Goal: Information Seeking & Learning: Learn about a topic

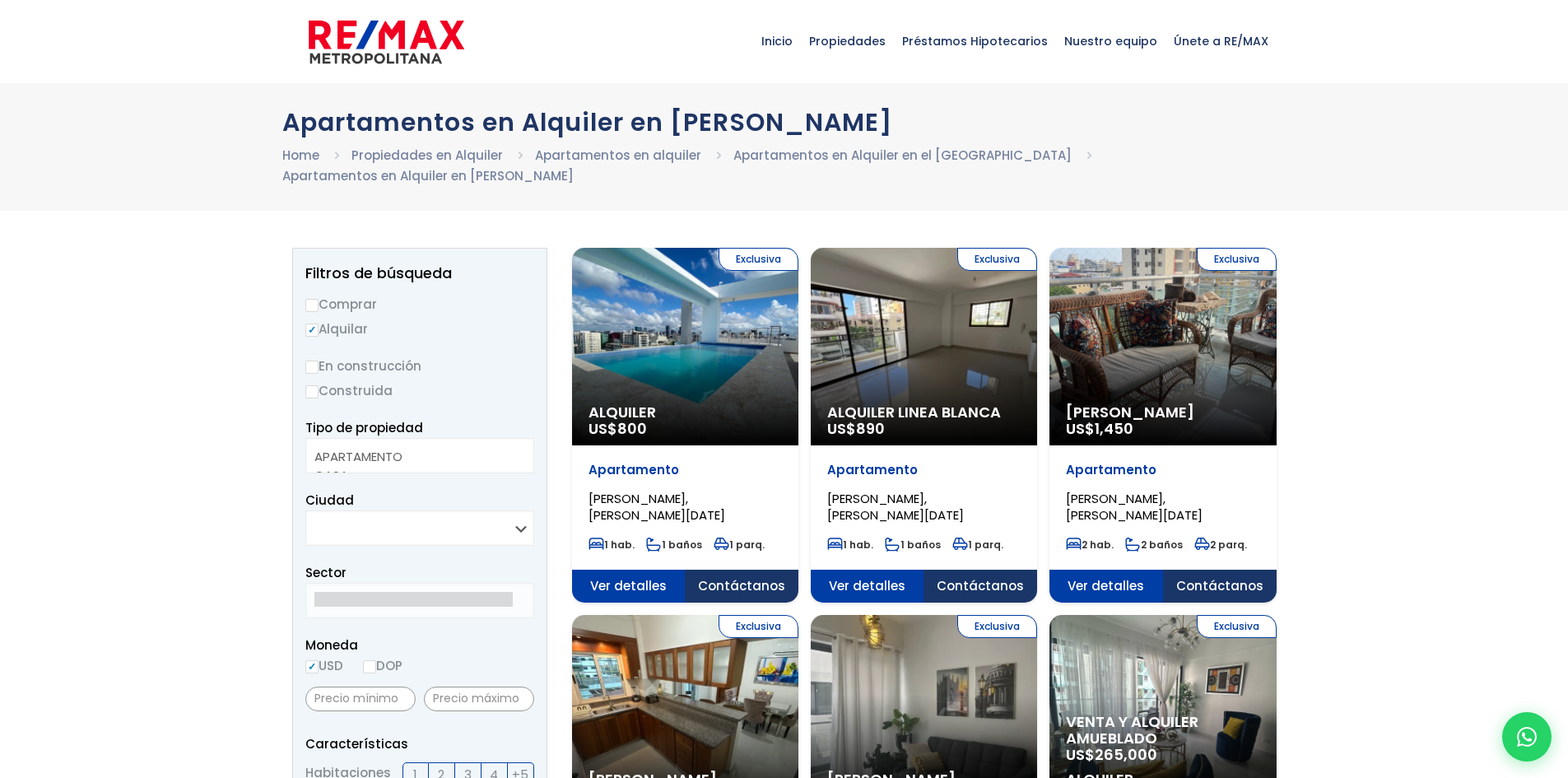
select select
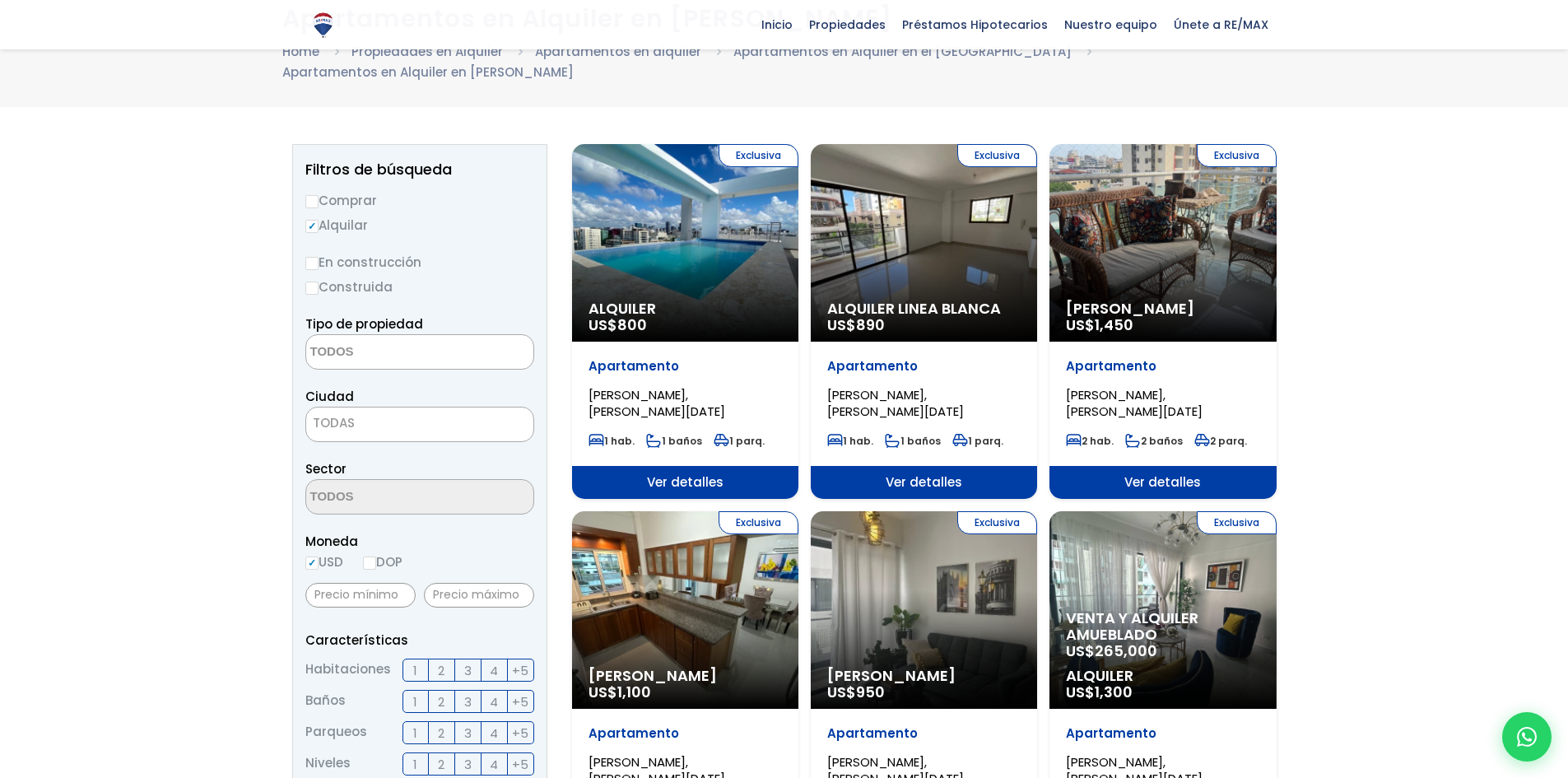
scroll to position [82, 0]
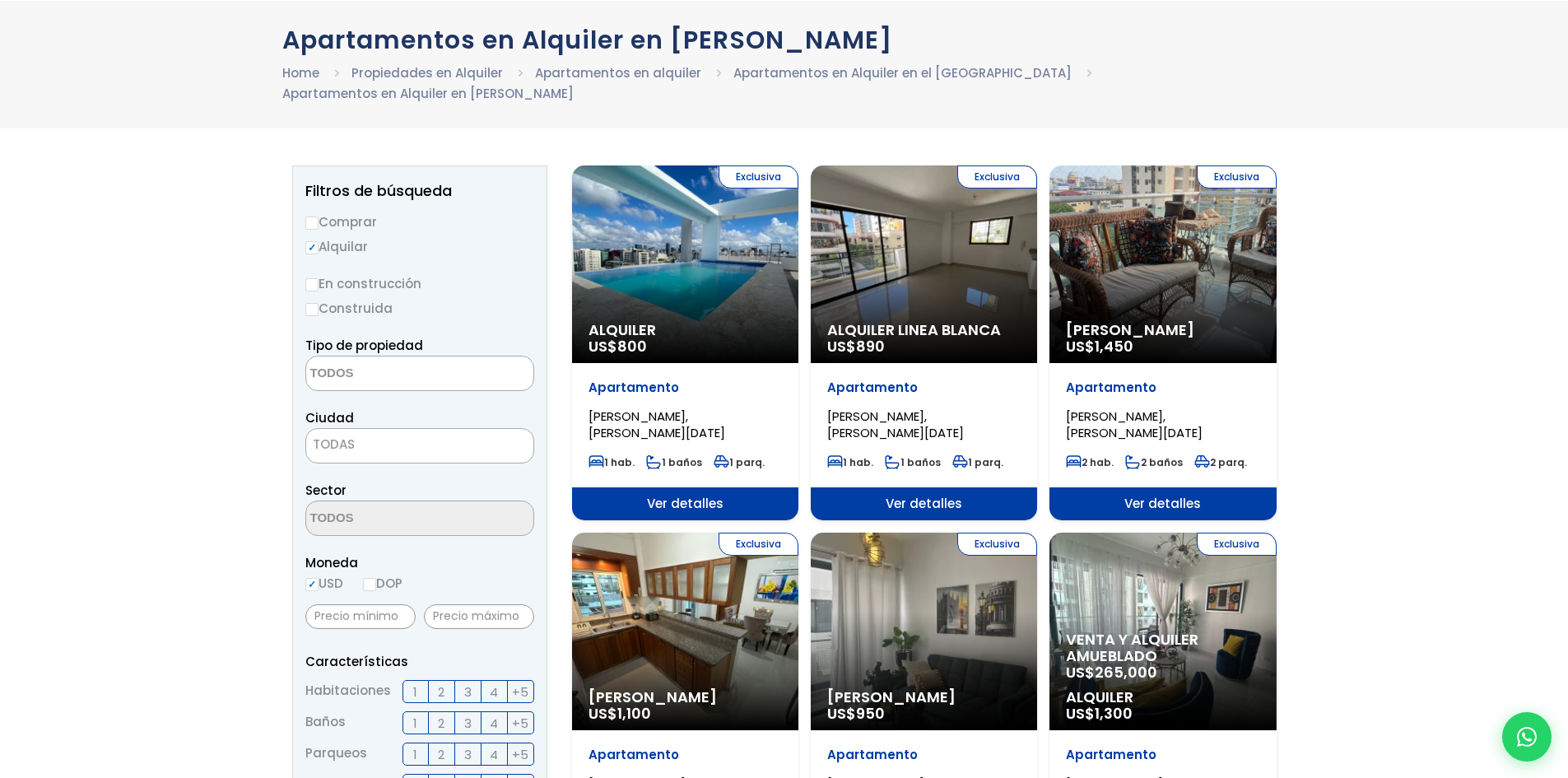
click at [318, 377] on textarea "Search" at bounding box center [386, 374] width 160 height 35
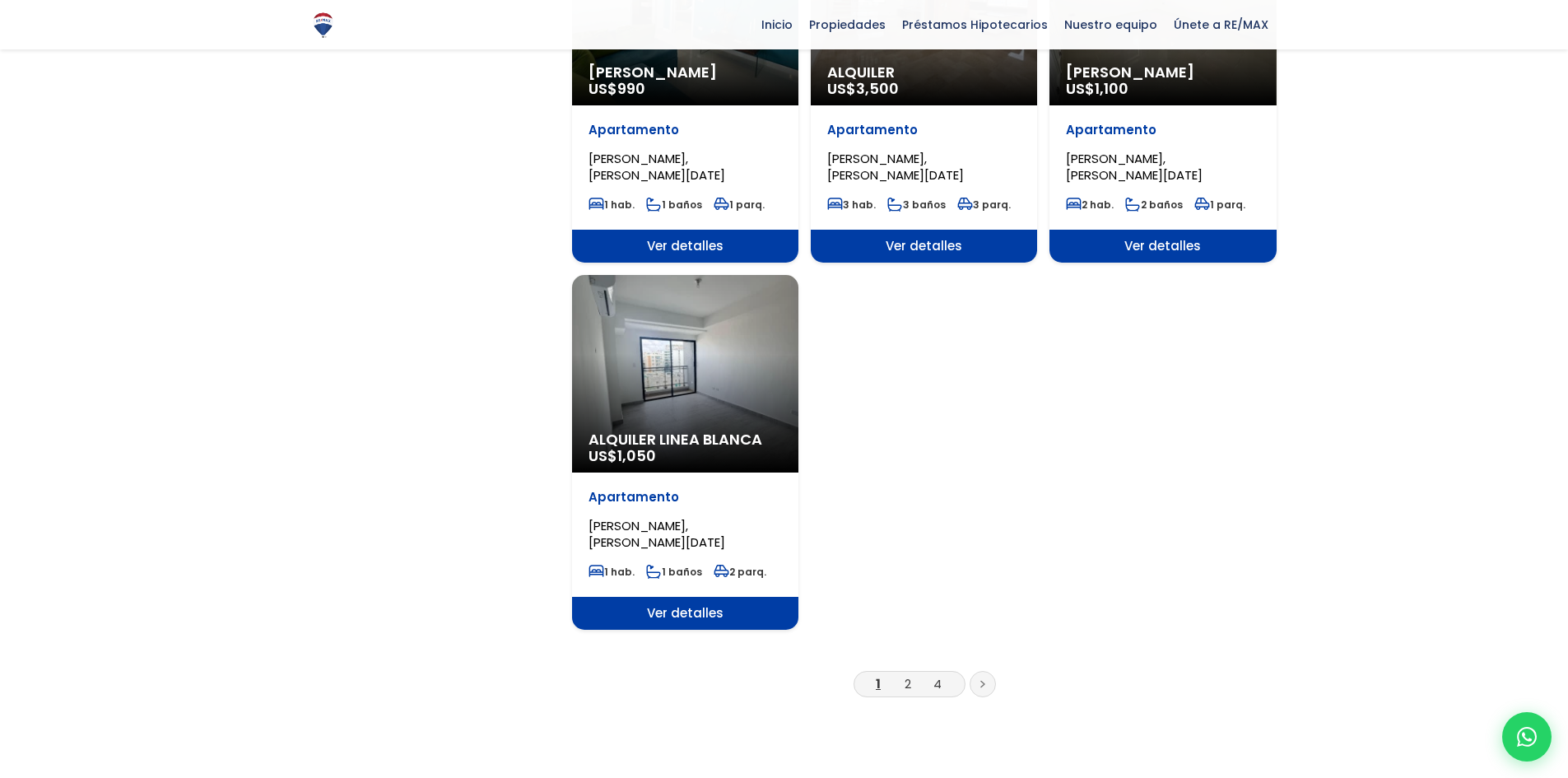
scroll to position [2059, 0]
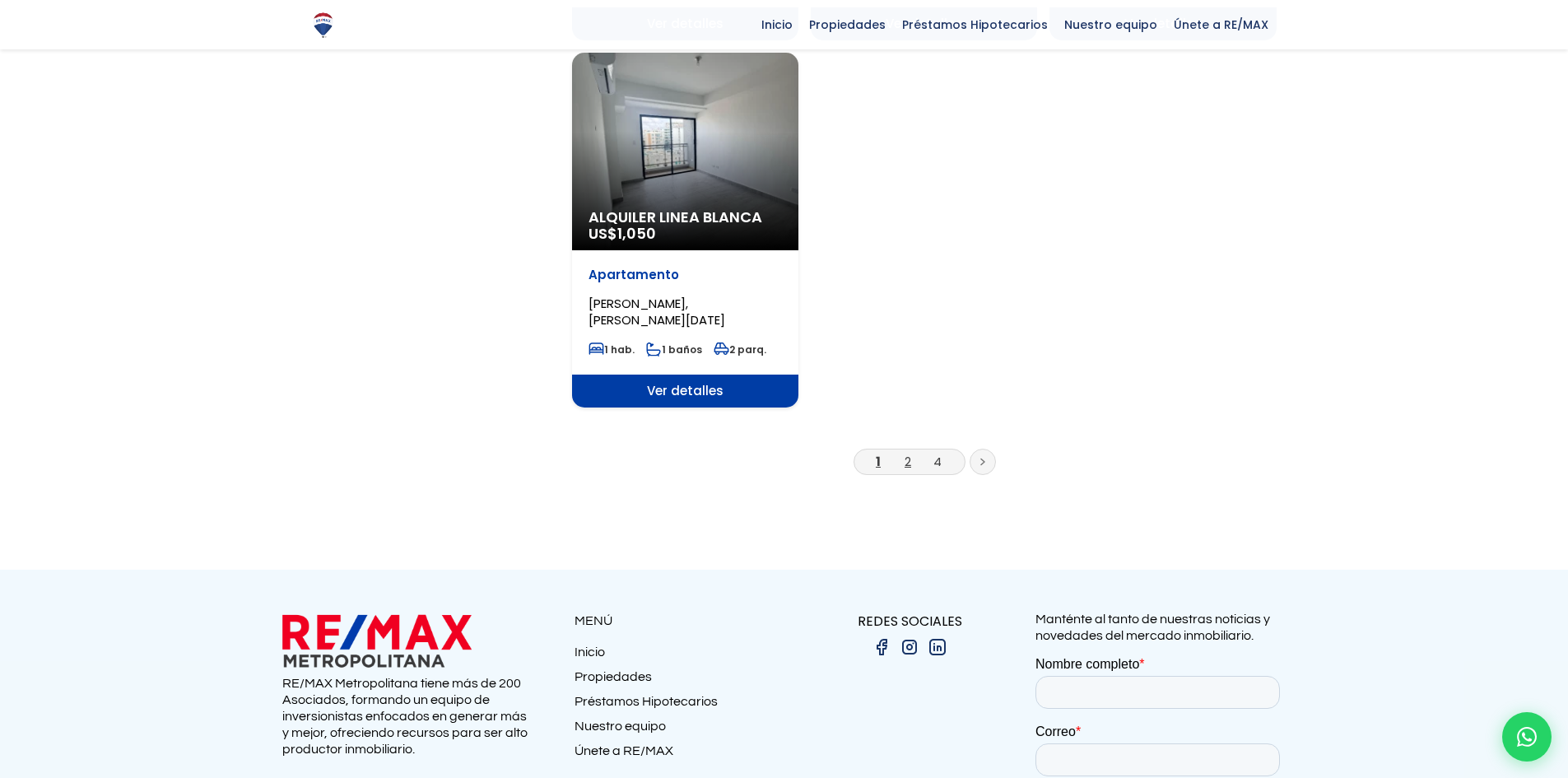
click at [906, 462] on link "2" at bounding box center [909, 461] width 7 height 18
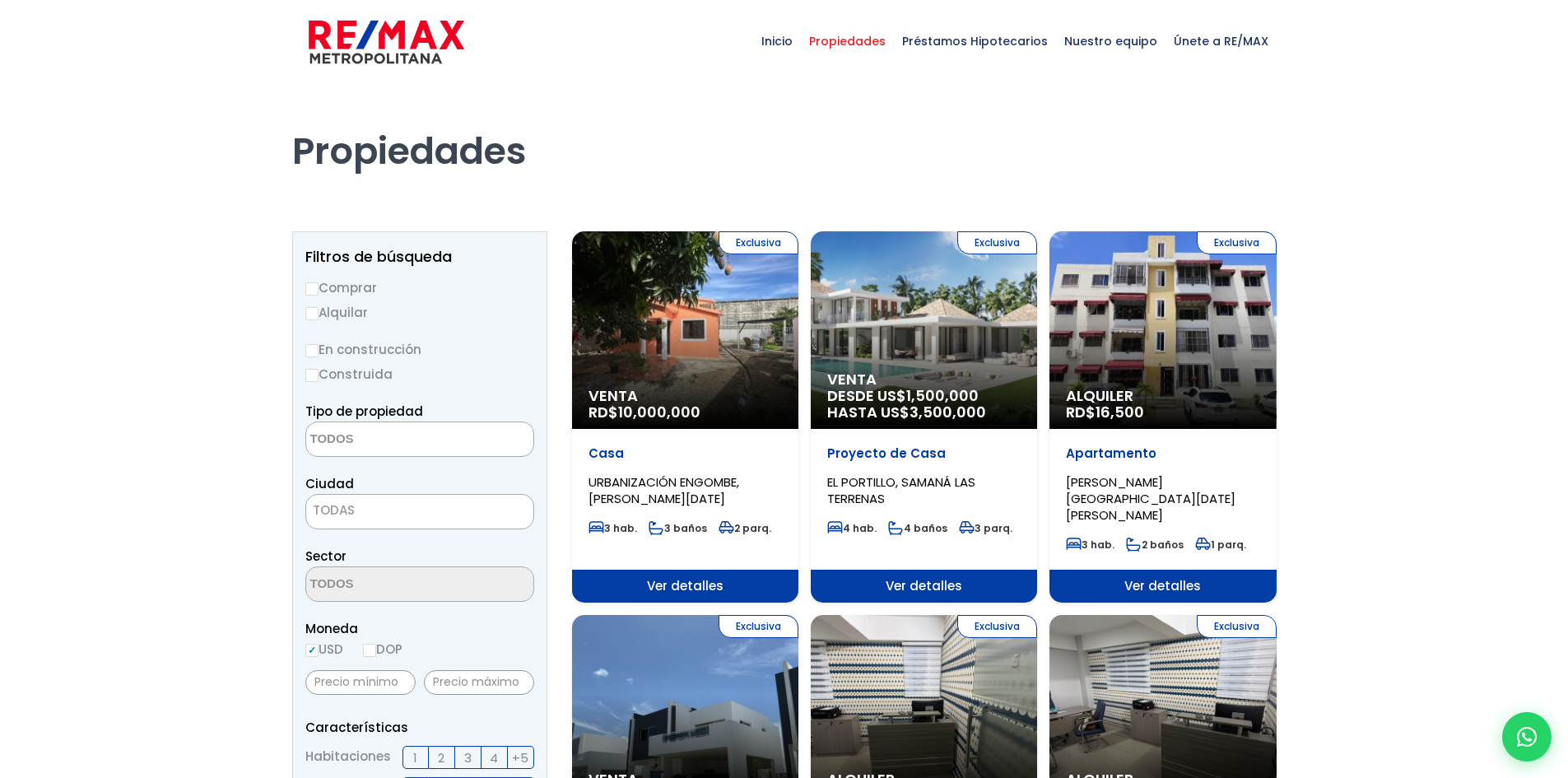
select select
click at [731, 321] on div "Exclusiva Venta RD$ 10,000,000" at bounding box center [685, 330] width 226 height 197
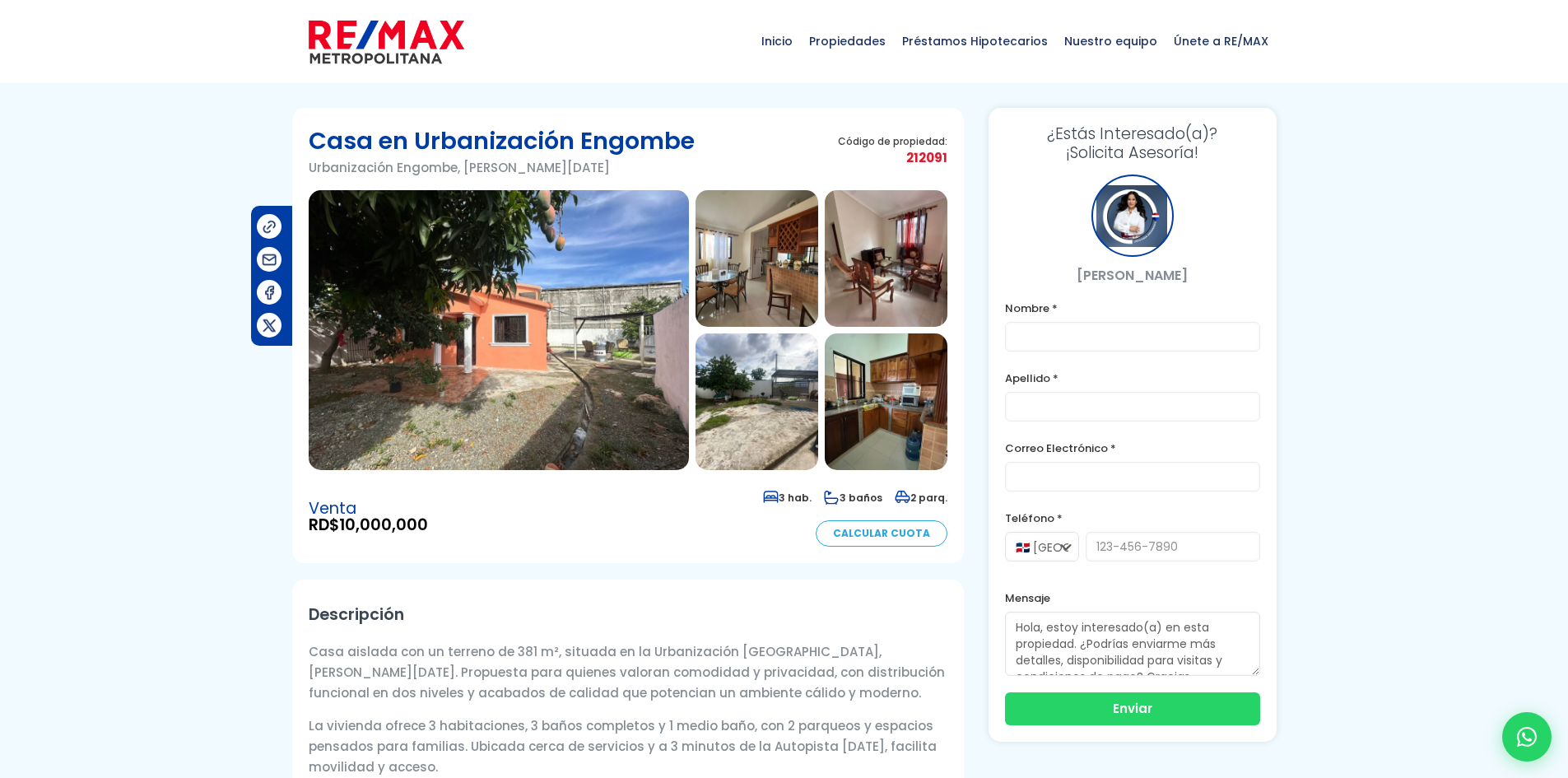
click at [560, 273] on img at bounding box center [499, 330] width 381 height 280
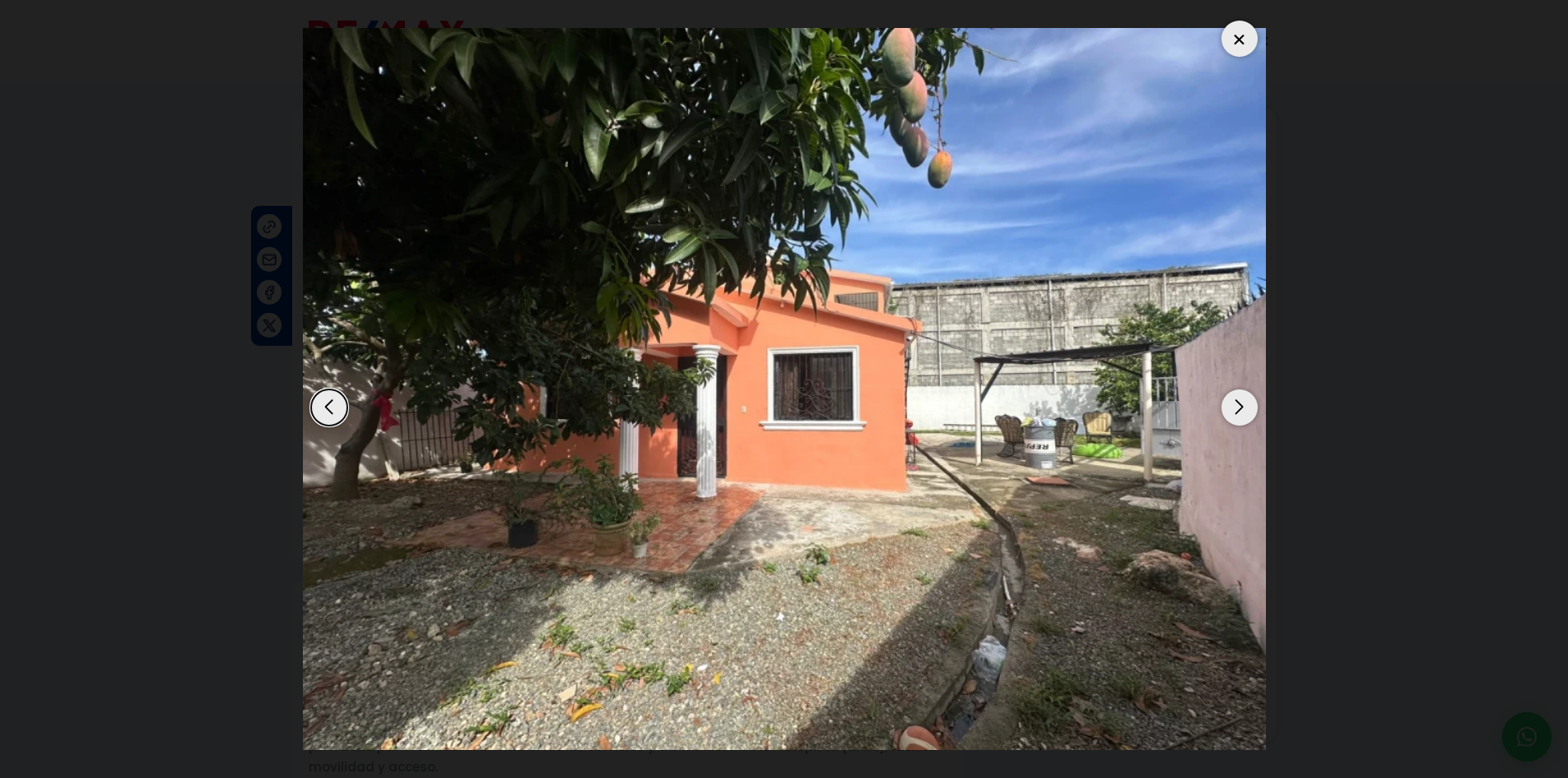
click at [1234, 406] on div "Next slide" at bounding box center [1239, 407] width 36 height 36
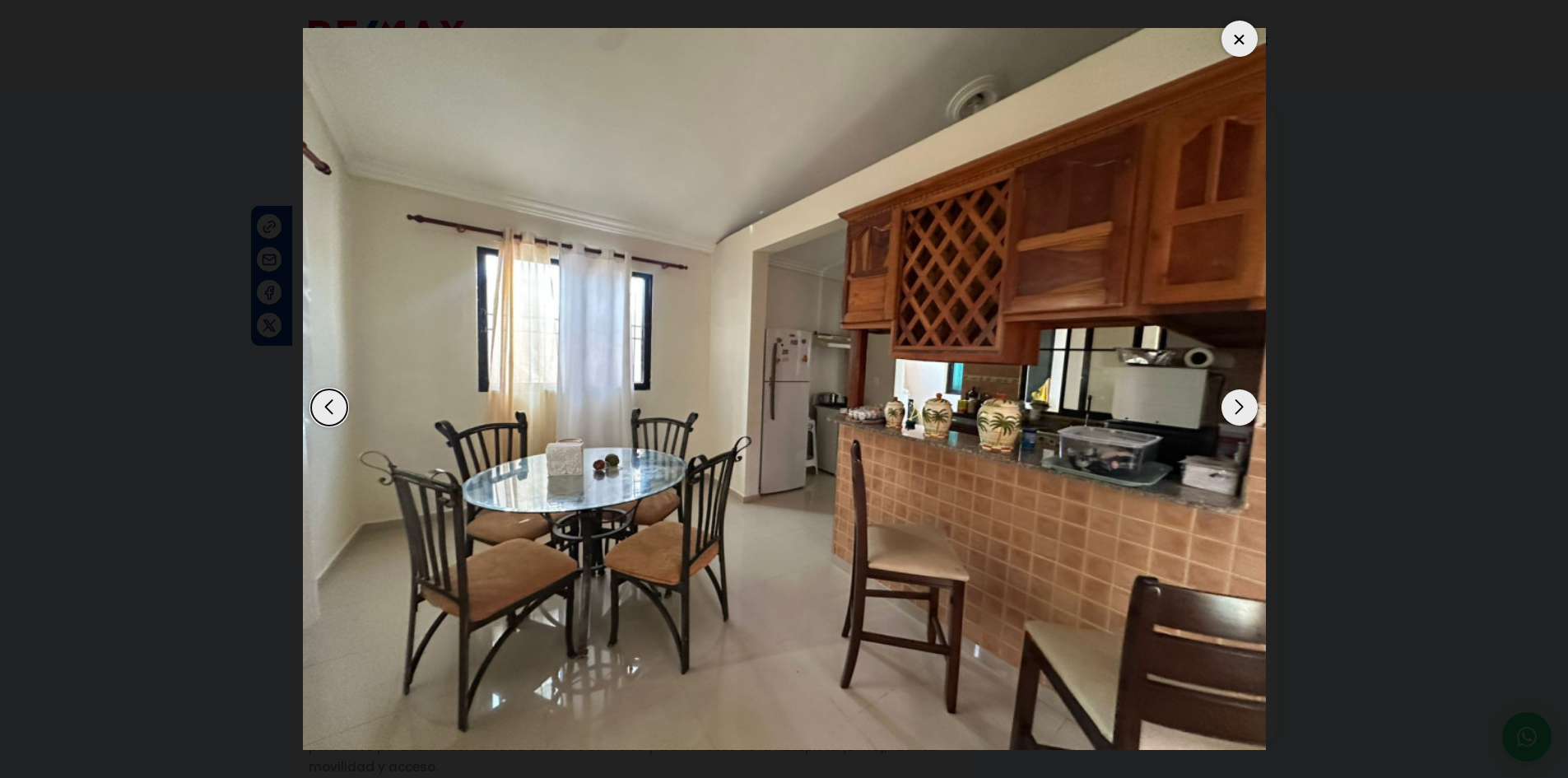
click at [1234, 409] on div "Next slide" at bounding box center [1239, 407] width 36 height 36
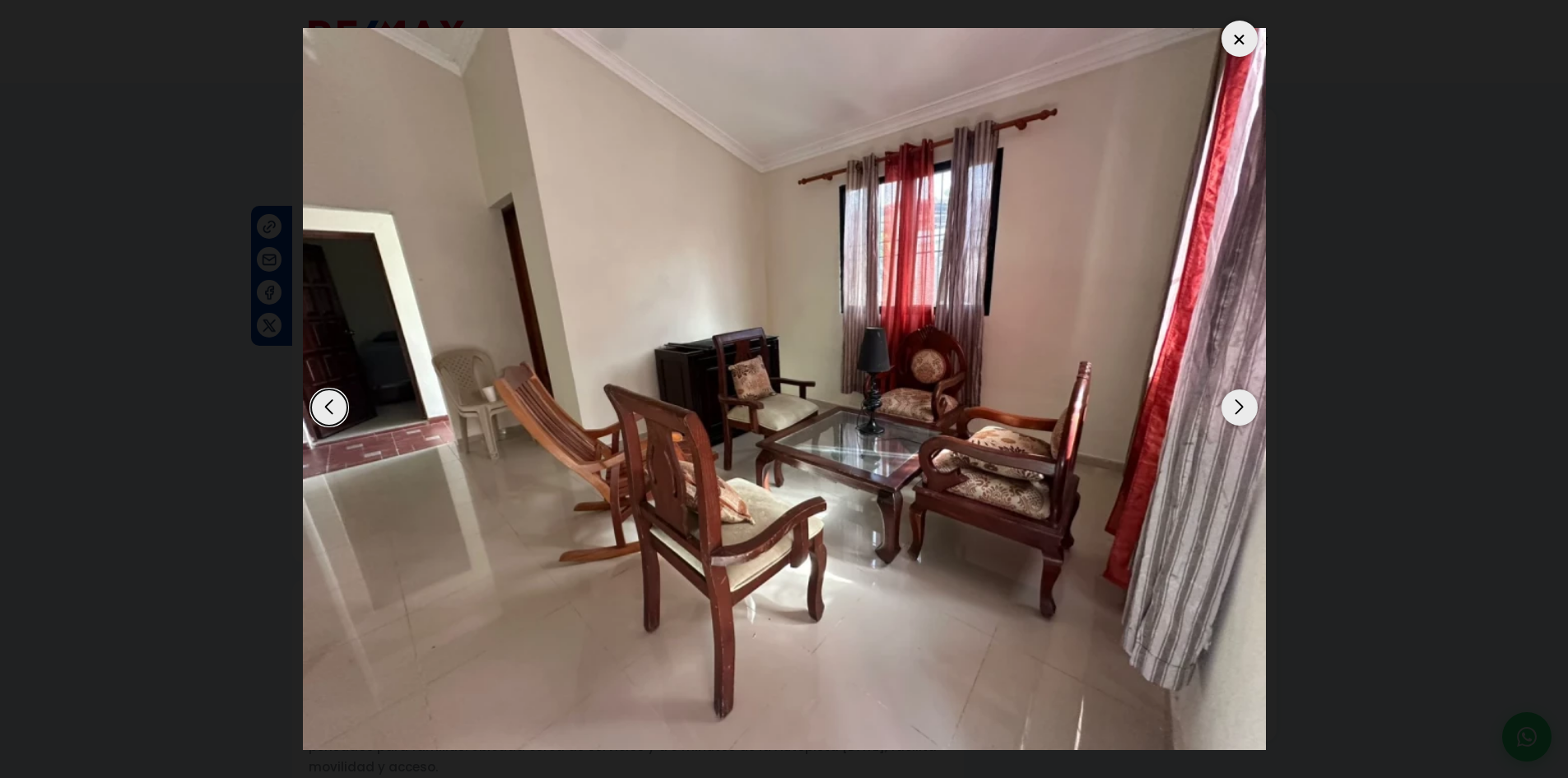
click at [1234, 410] on div "Next slide" at bounding box center [1239, 407] width 36 height 36
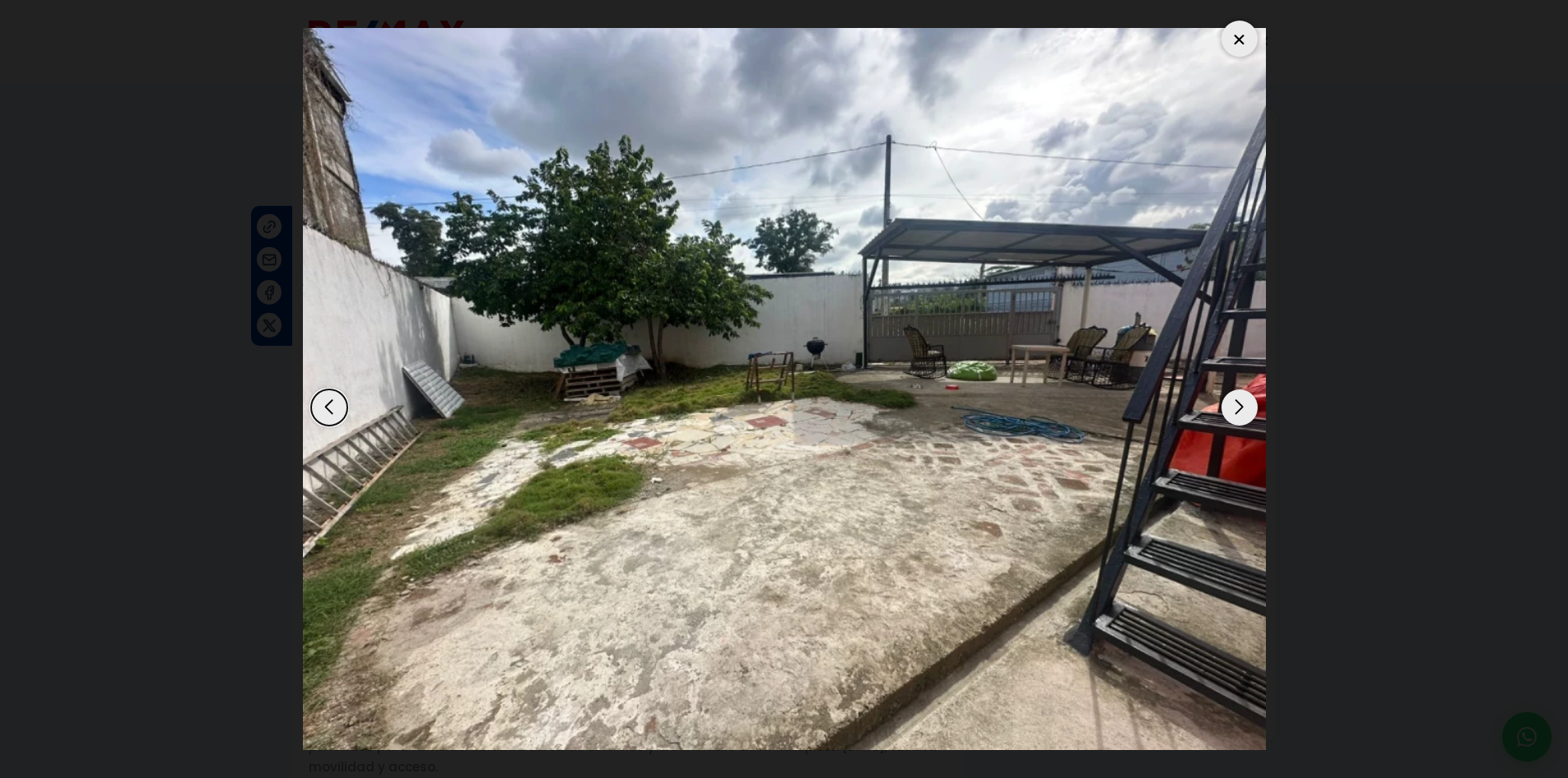
click at [1231, 410] on div "Next slide" at bounding box center [1239, 407] width 36 height 36
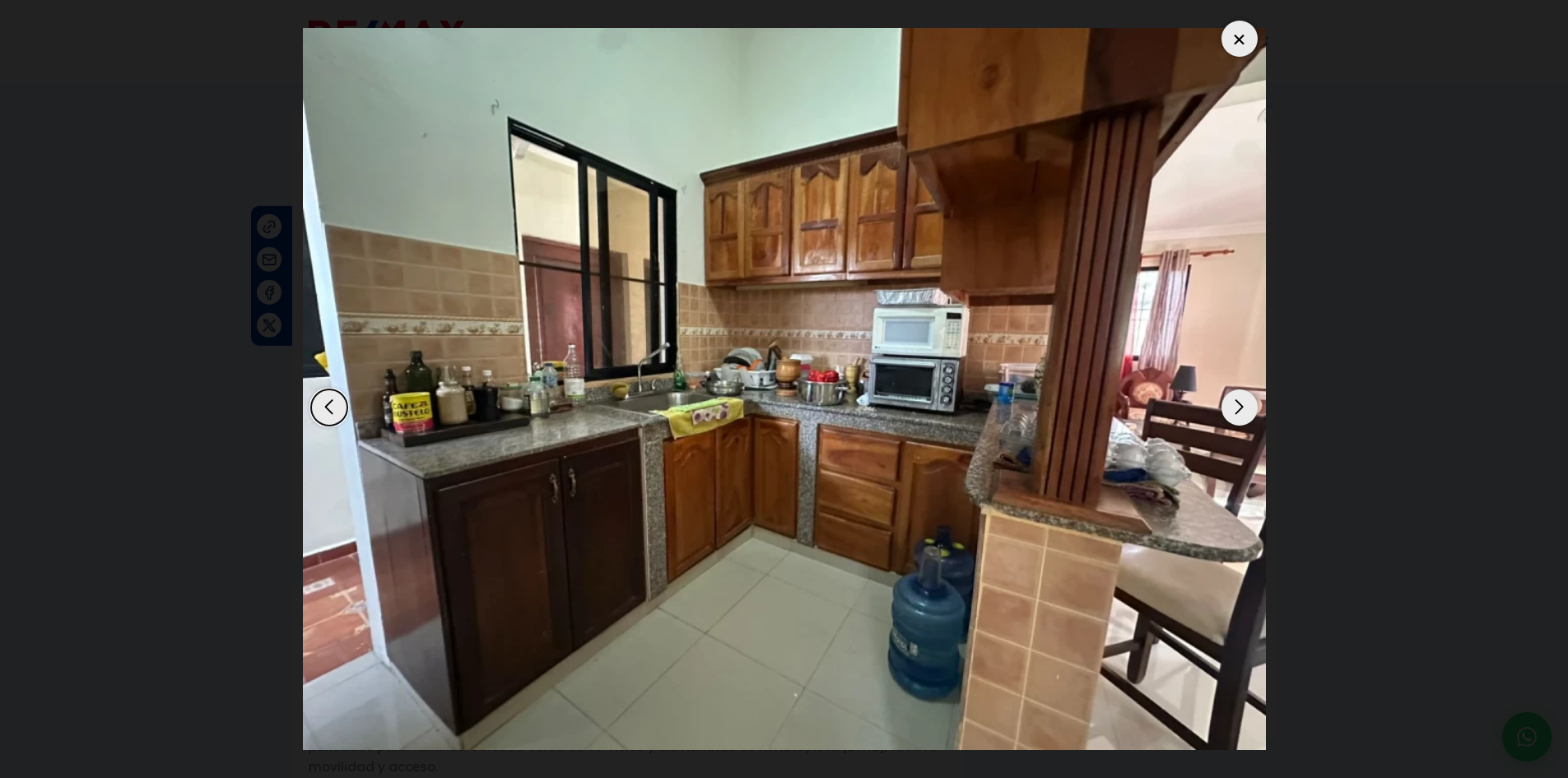
click at [1231, 412] on div "Next slide" at bounding box center [1239, 407] width 36 height 36
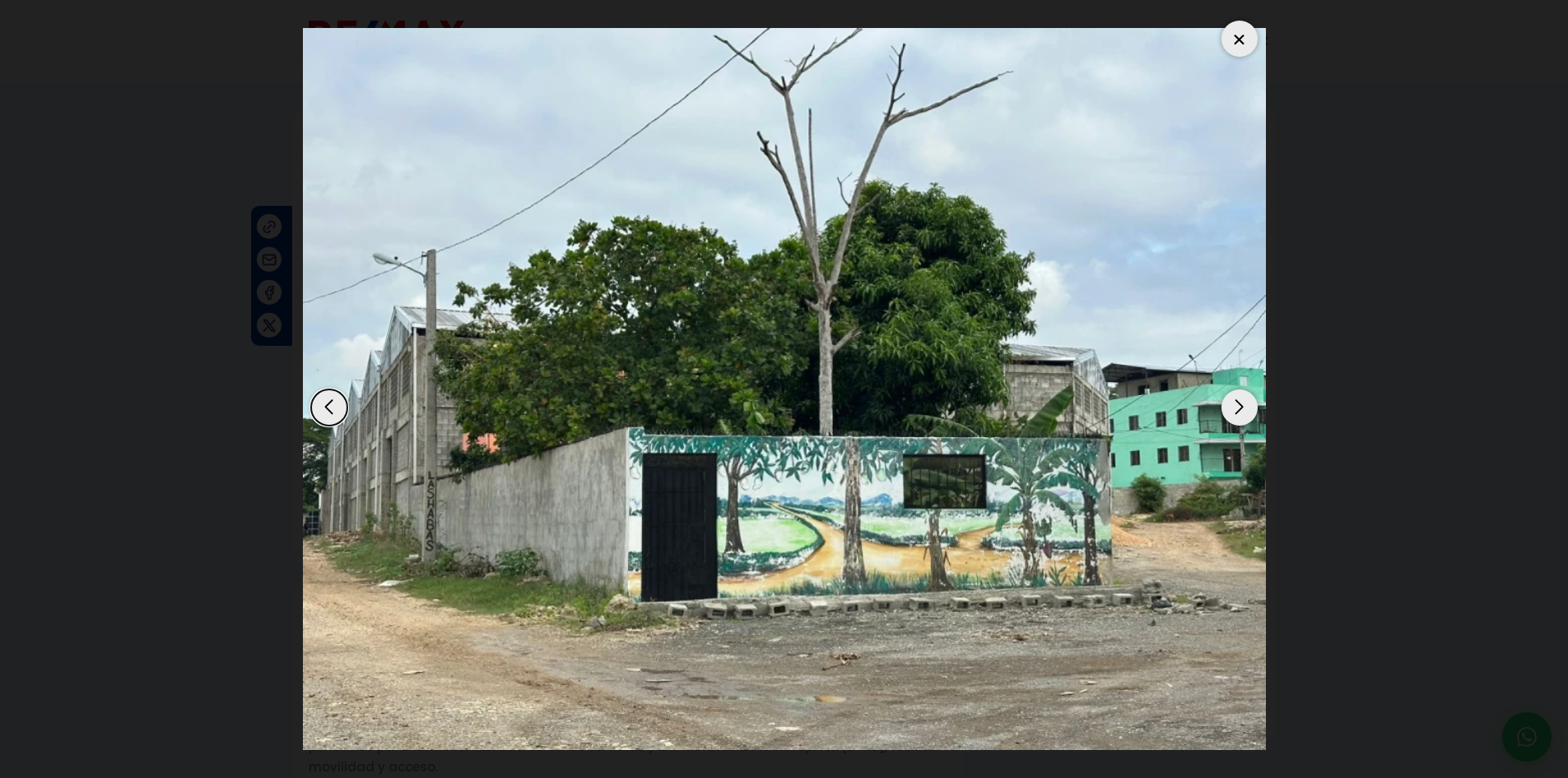
click at [1229, 415] on div "Next slide" at bounding box center [1239, 407] width 36 height 36
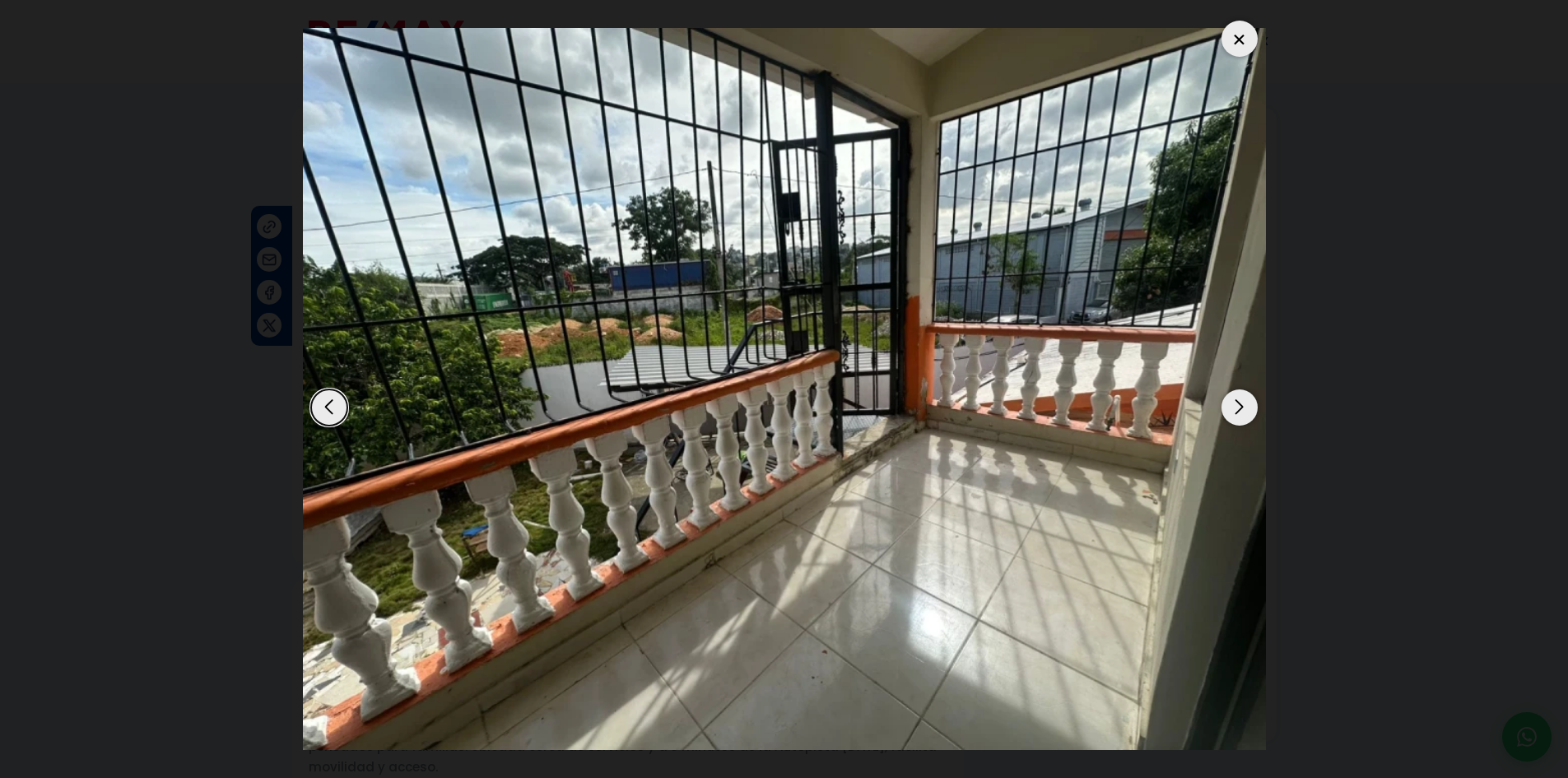
click at [1226, 408] on div "Next slide" at bounding box center [1239, 407] width 36 height 36
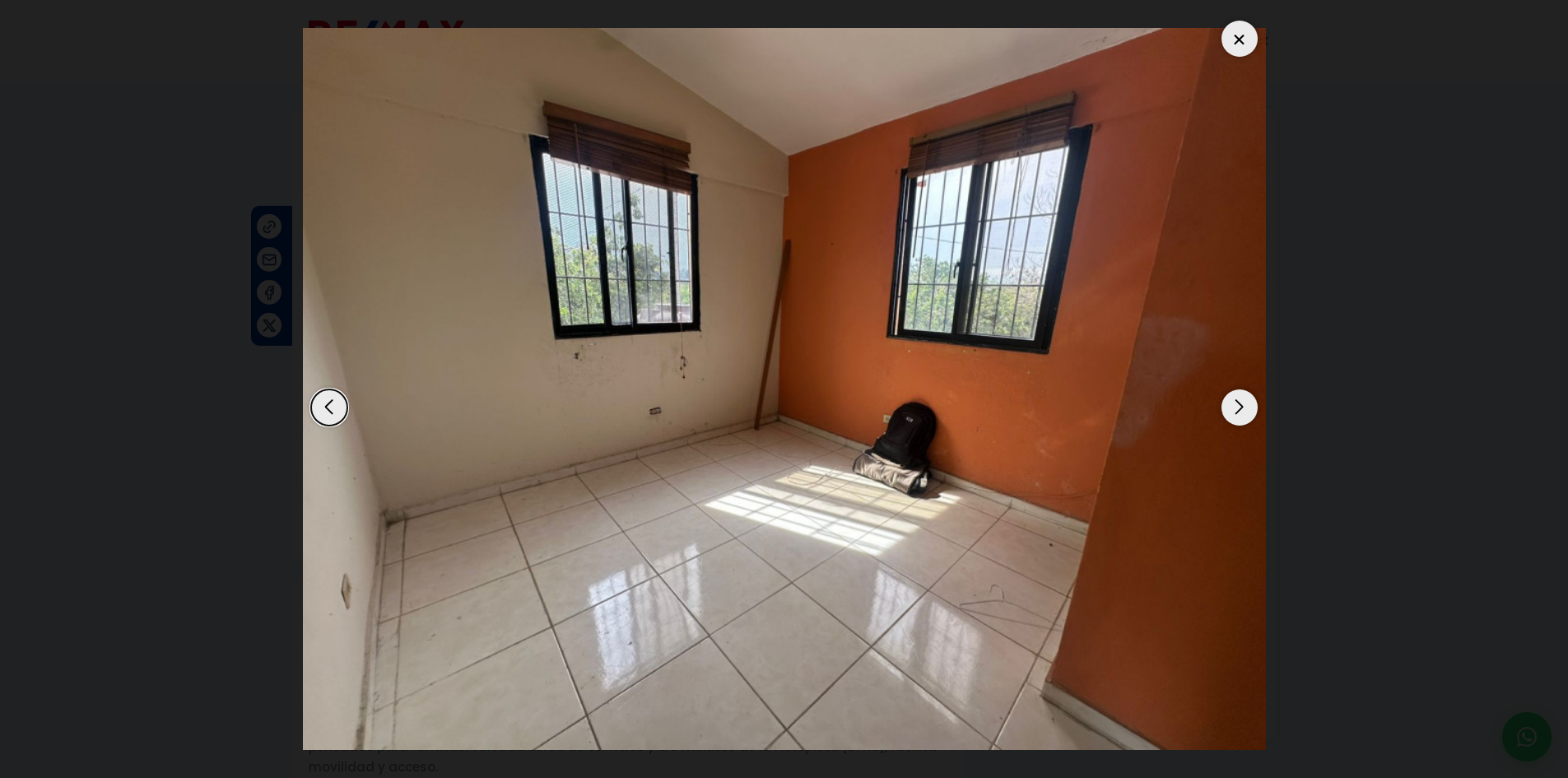
click at [1227, 407] on div "Next slide" at bounding box center [1239, 407] width 36 height 36
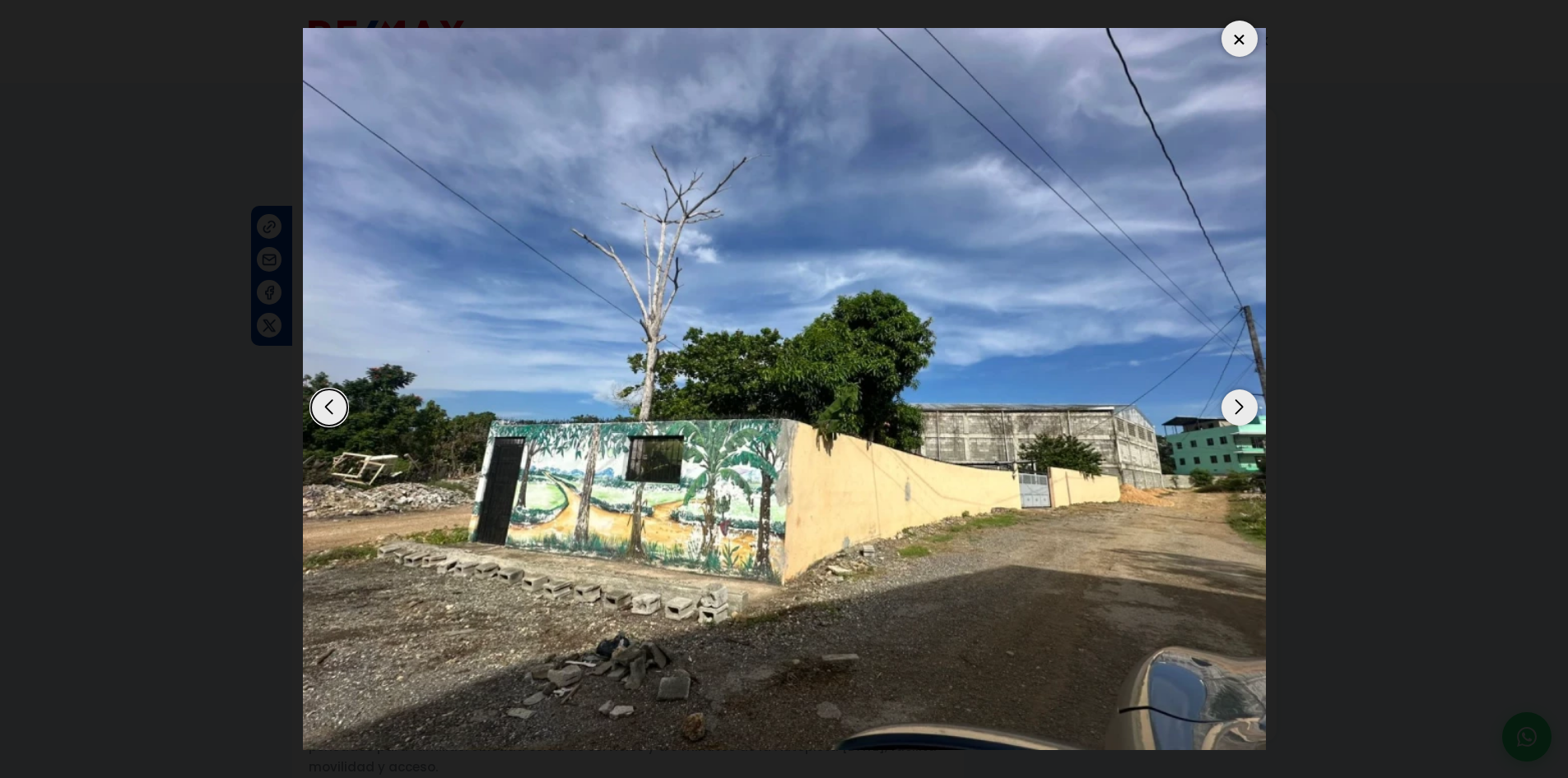
click at [1227, 407] on div "Next slide" at bounding box center [1239, 407] width 36 height 36
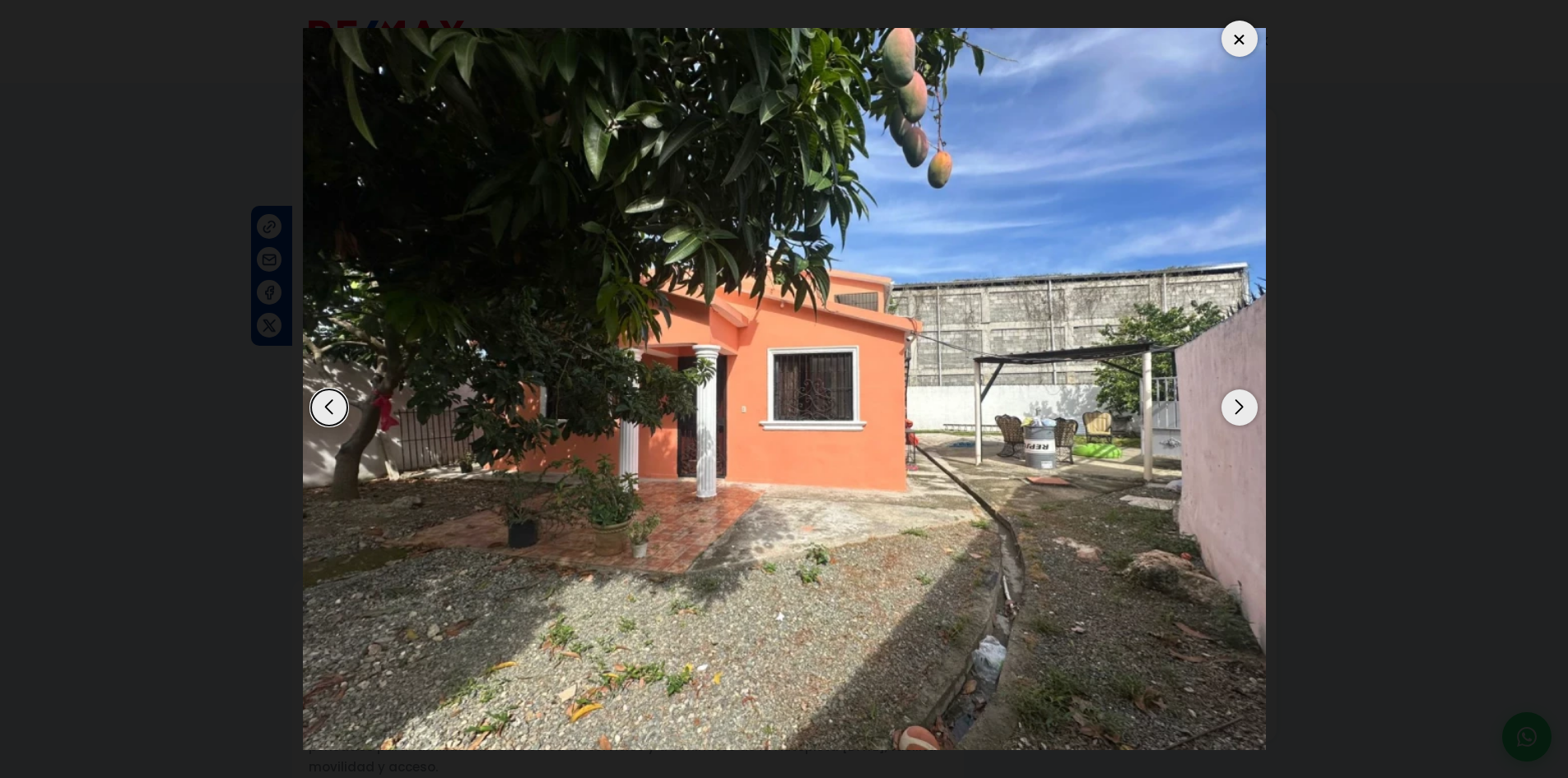
click at [1227, 407] on div "Next slide" at bounding box center [1239, 407] width 36 height 36
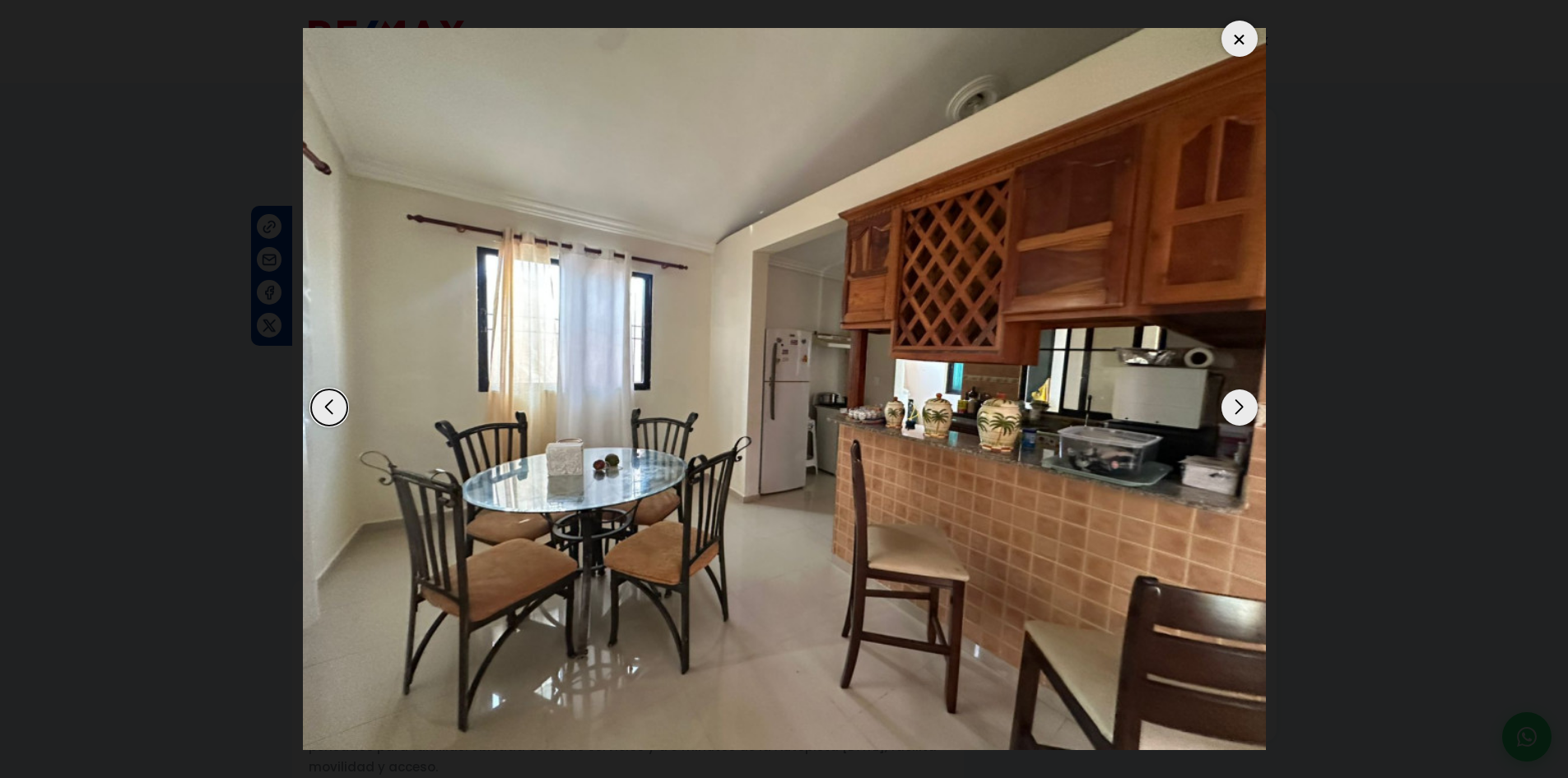
click at [1231, 36] on div at bounding box center [1239, 38] width 36 height 36
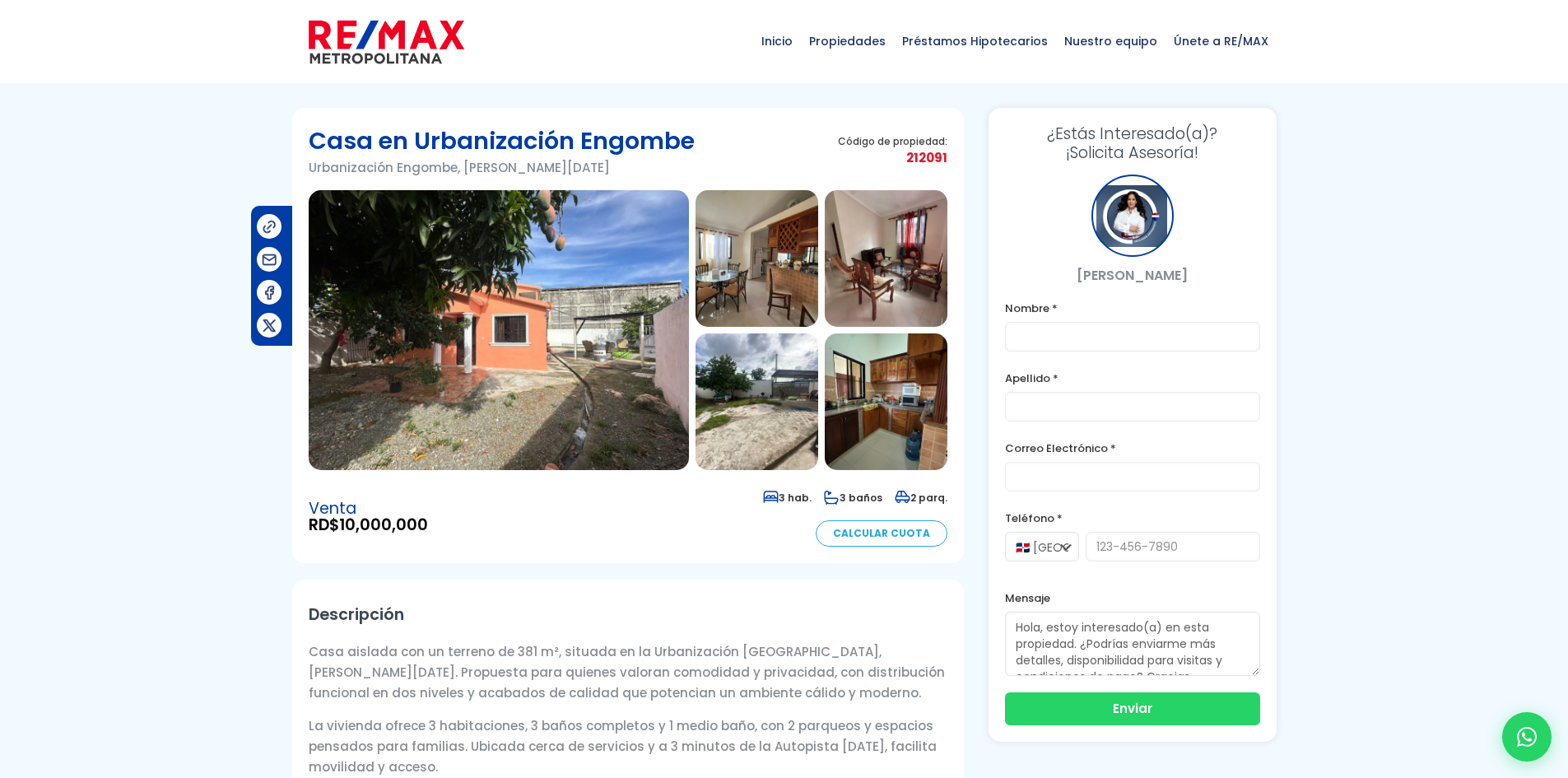
click at [887, 539] on link "Calcular Cuota" at bounding box center [881, 533] width 132 height 26
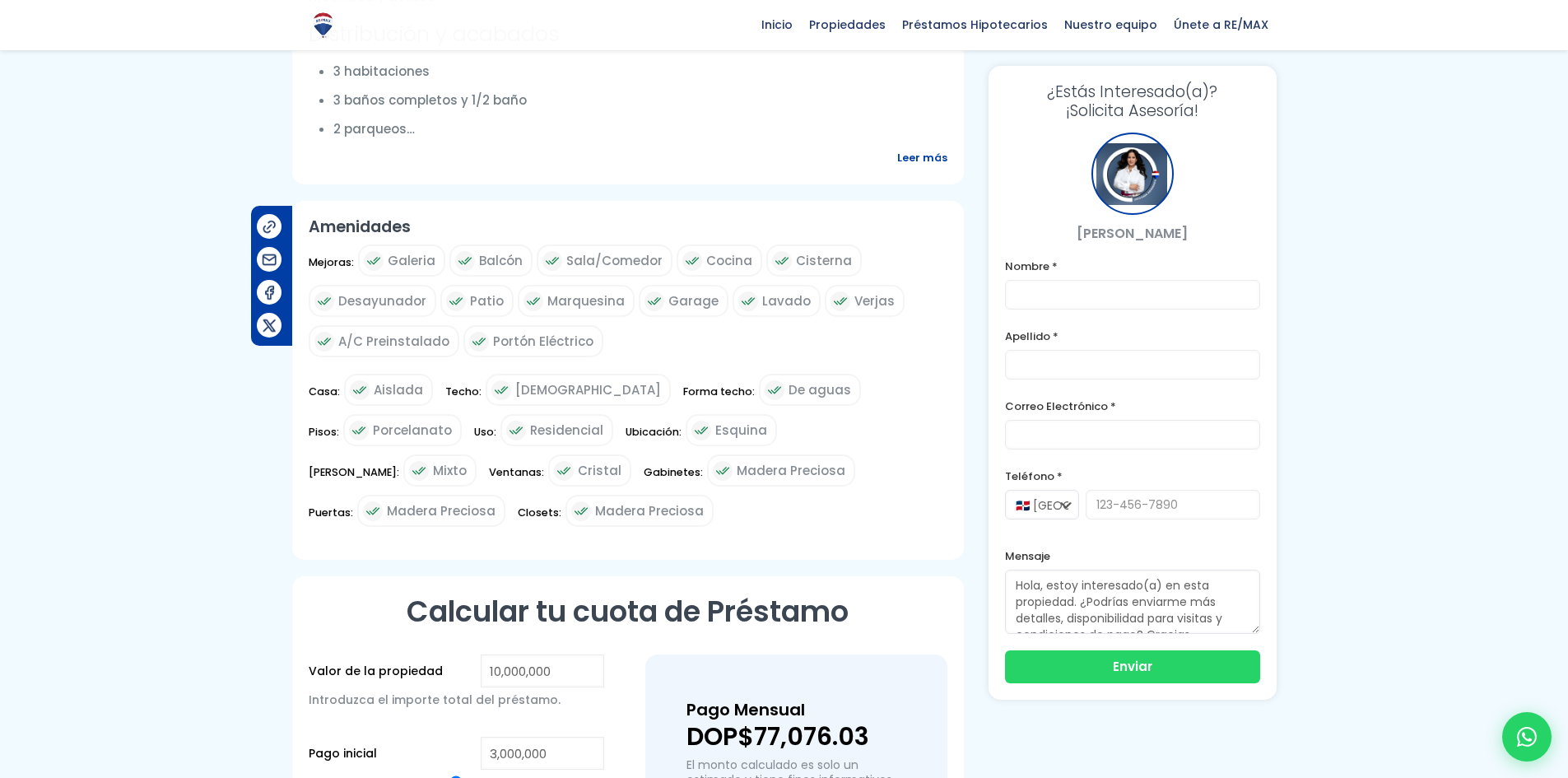
scroll to position [713, 0]
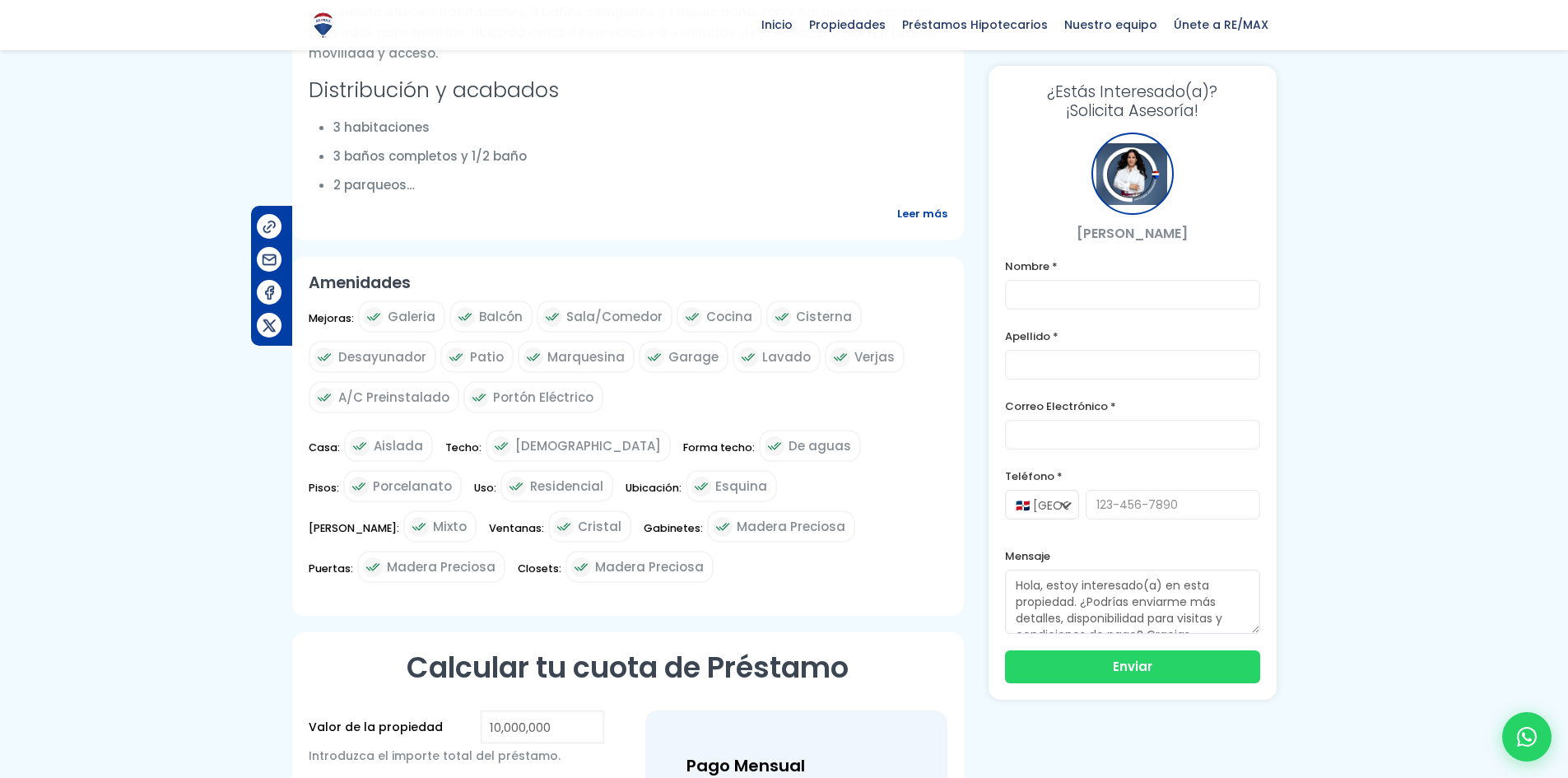
click at [912, 210] on span "Leer más" at bounding box center [922, 213] width 50 height 20
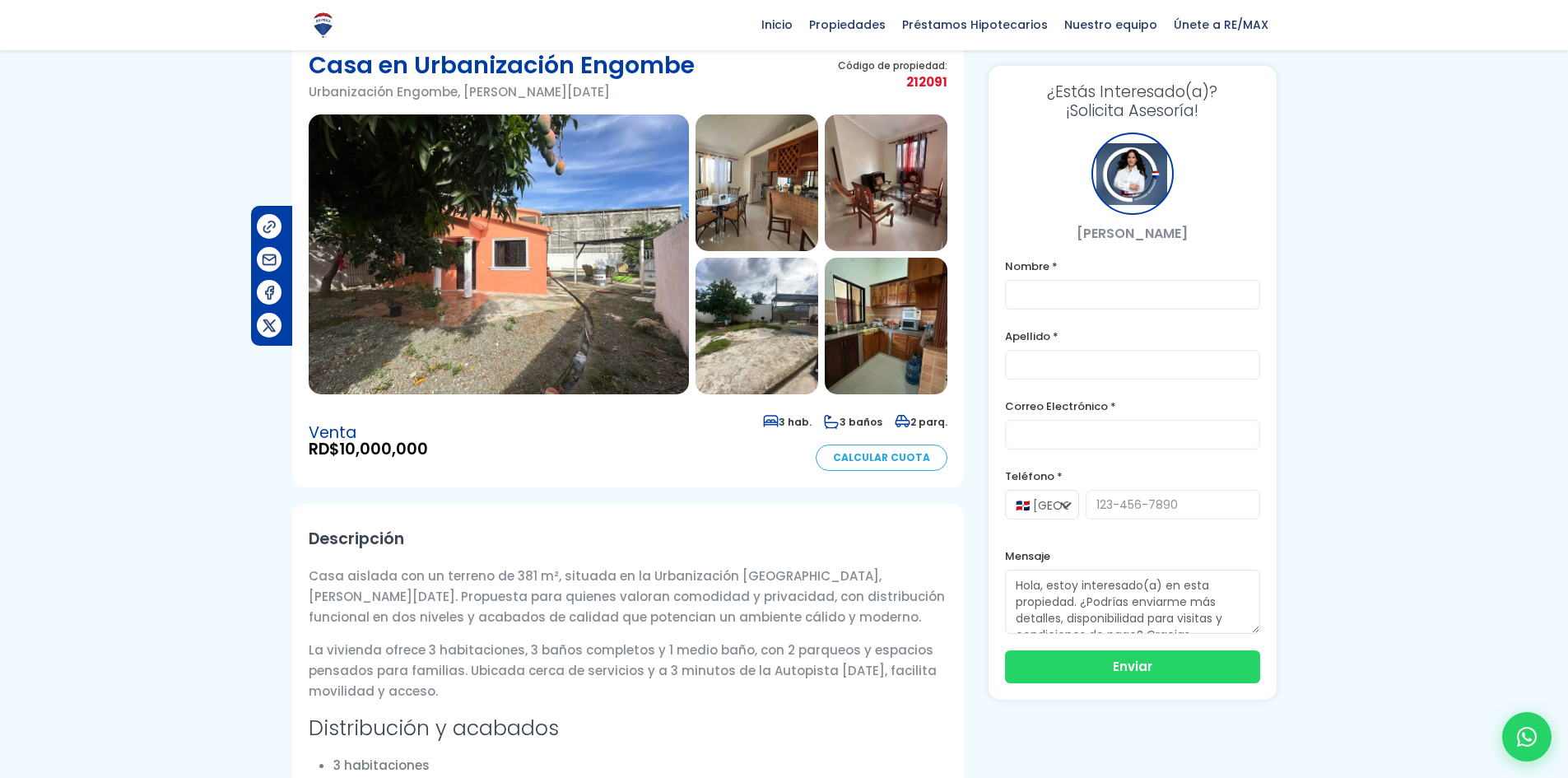
scroll to position [54, 0]
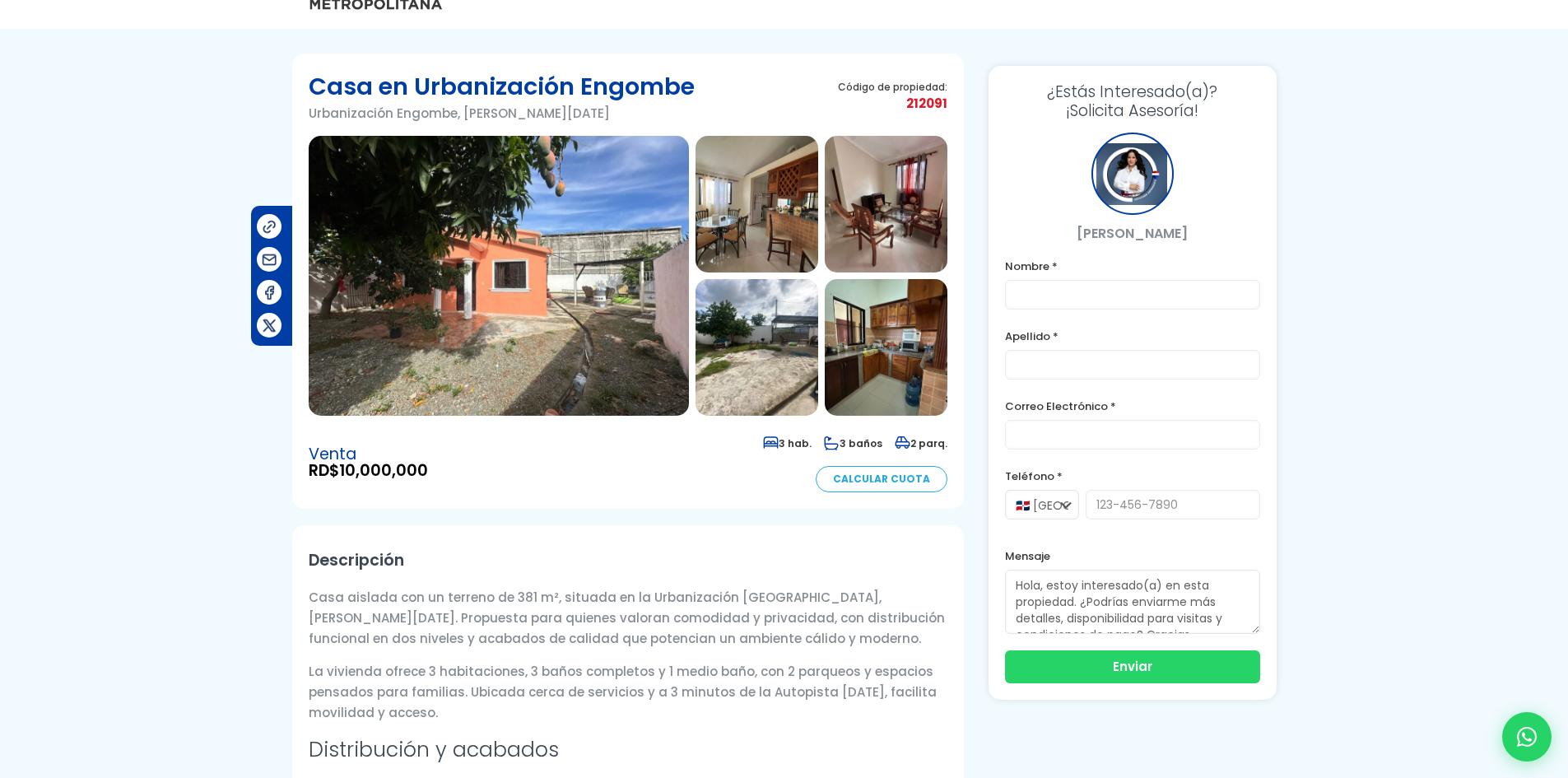
click at [503, 316] on img at bounding box center [499, 275] width 381 height 280
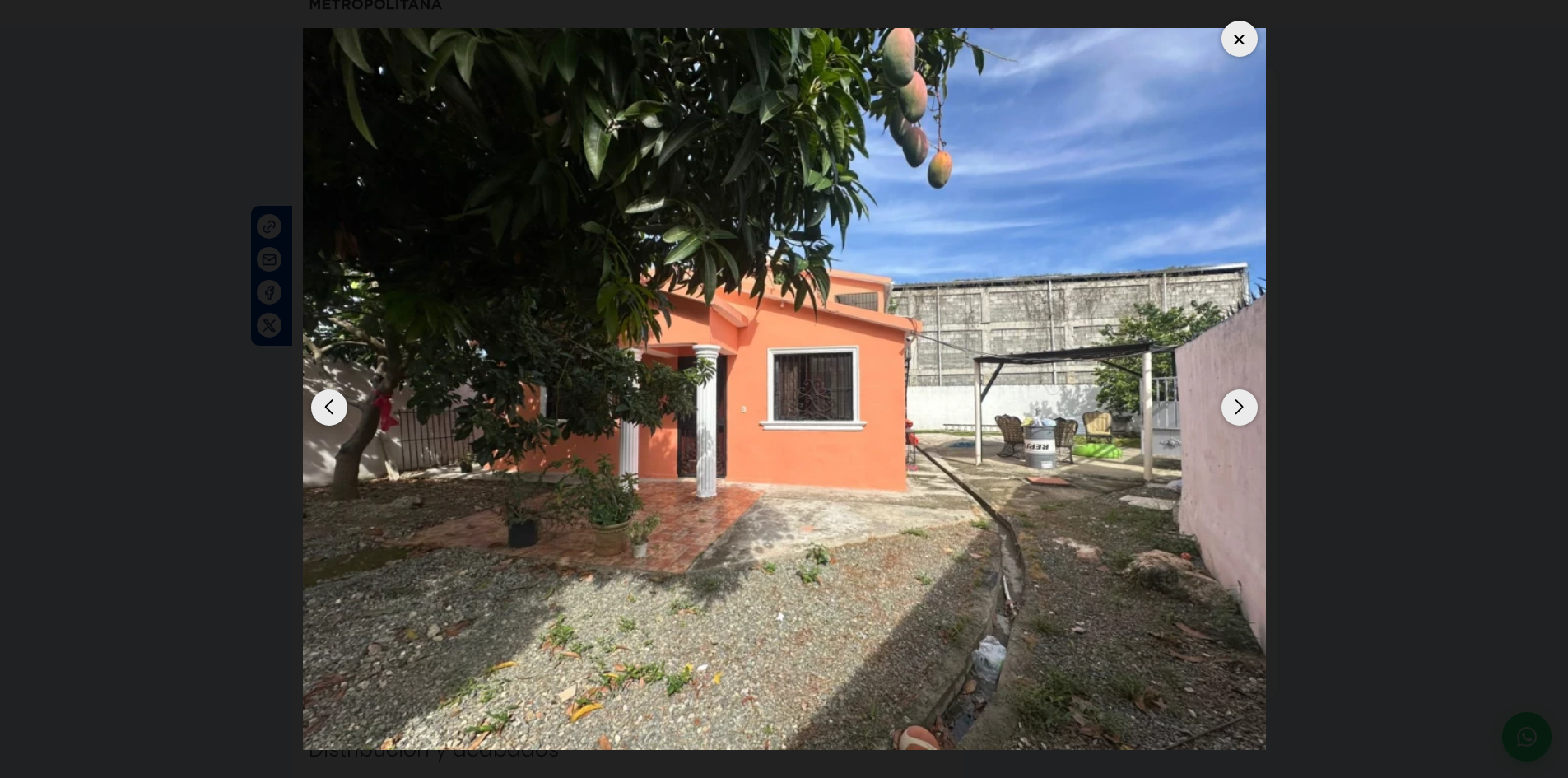
click at [1239, 418] on div "Next slide" at bounding box center [1239, 407] width 36 height 36
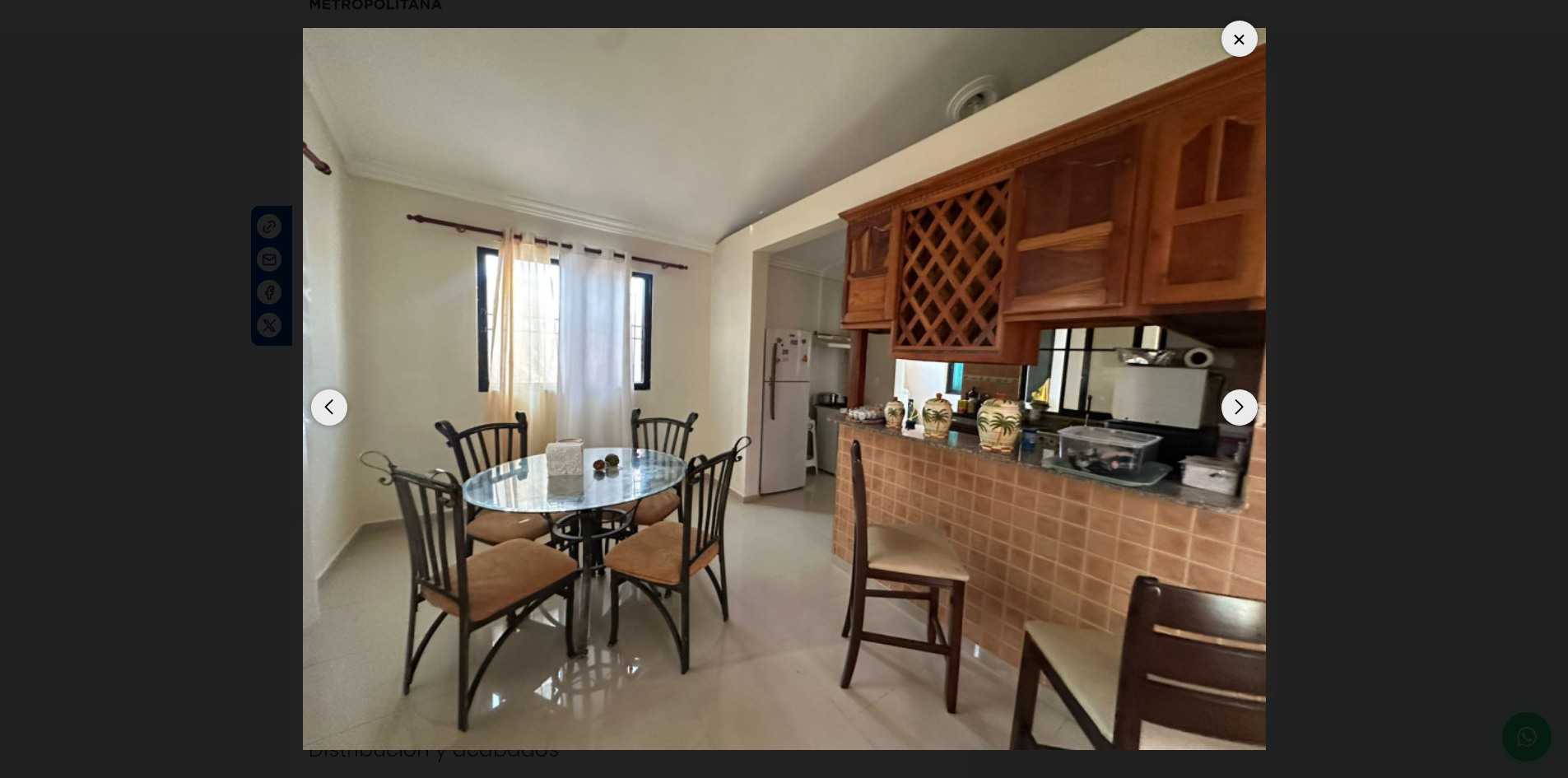
click at [1241, 421] on div "Next slide" at bounding box center [1239, 407] width 36 height 36
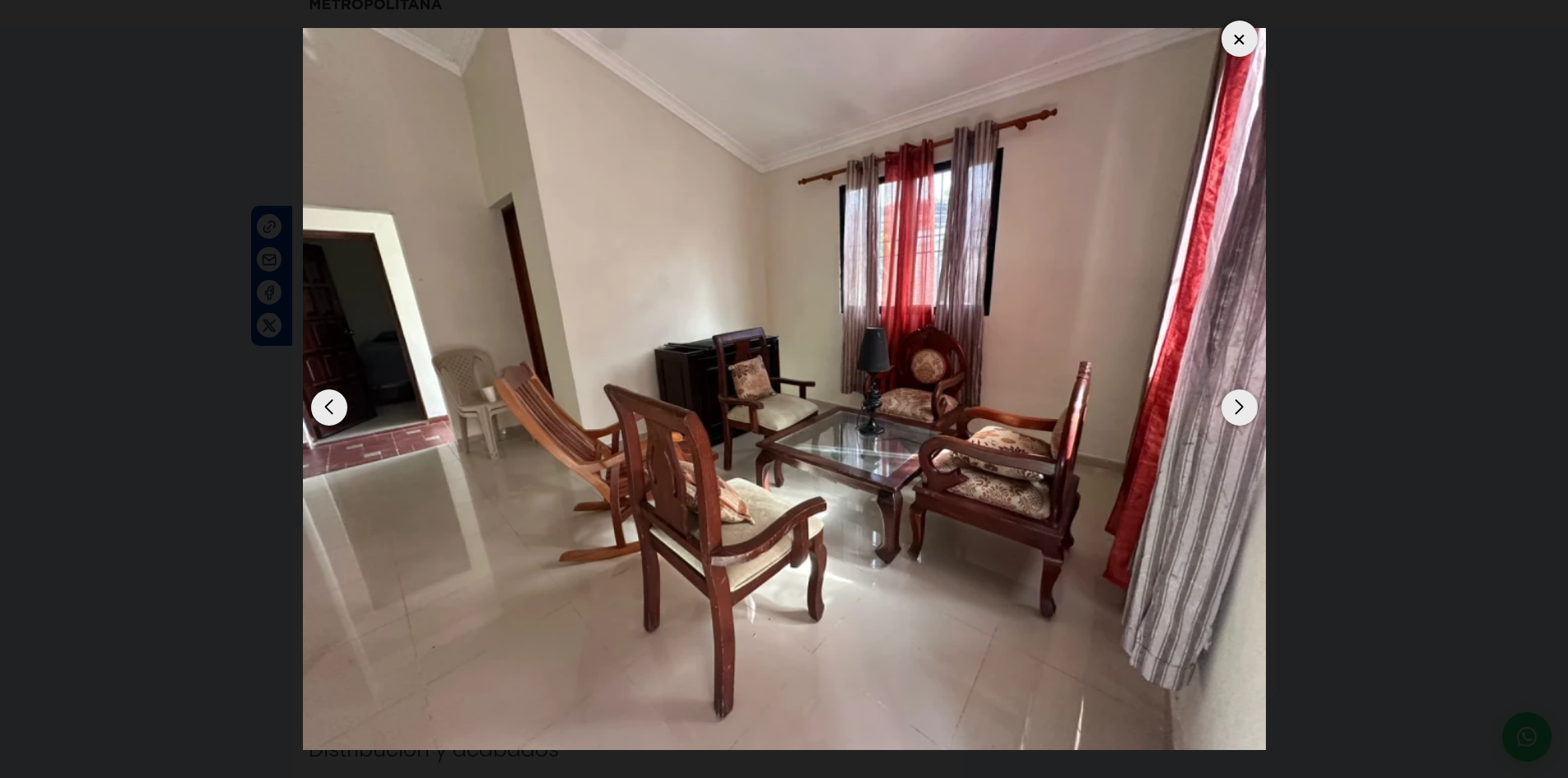
click at [1241, 421] on div "Next slide" at bounding box center [1239, 407] width 36 height 36
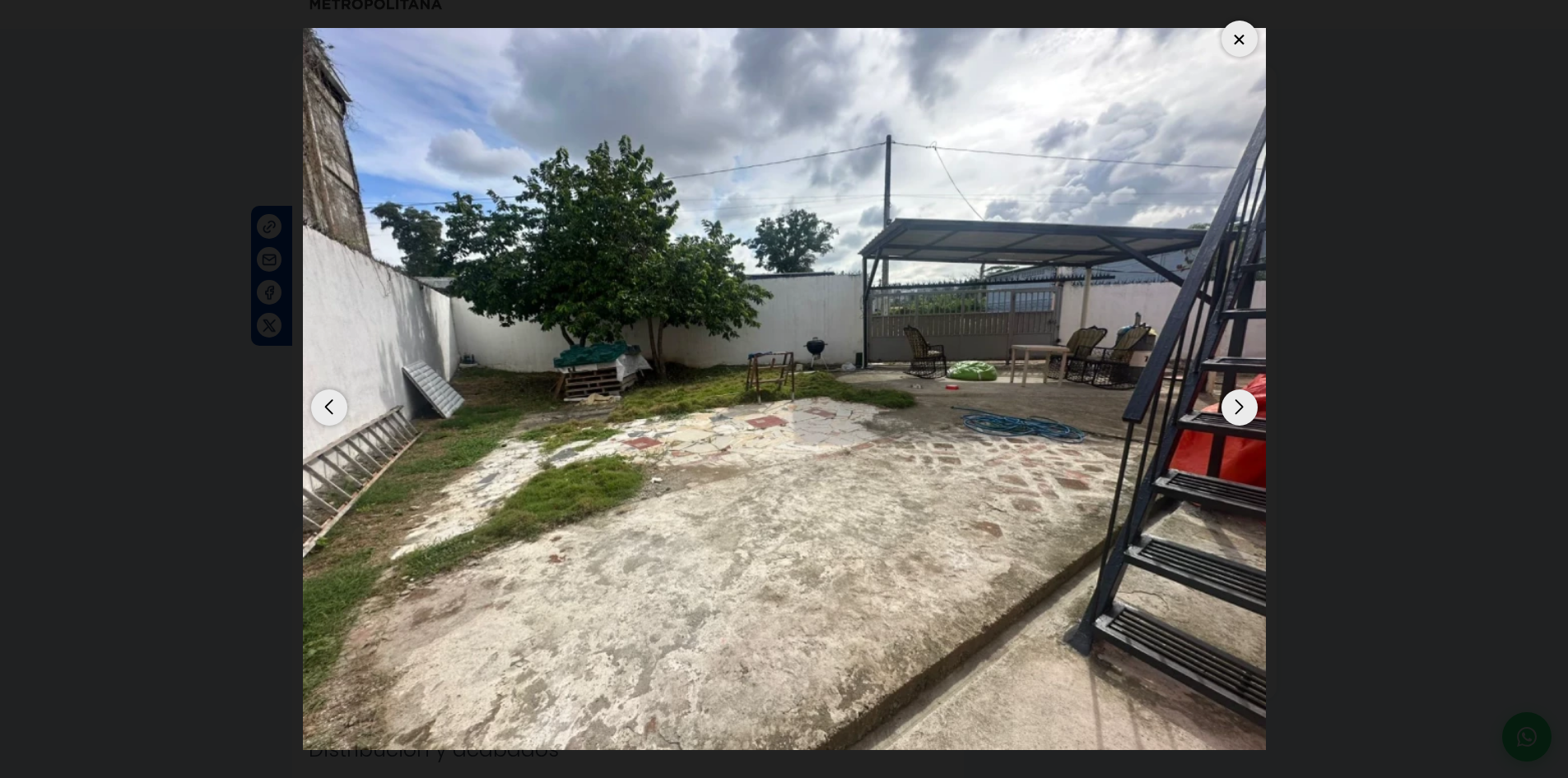
click at [1241, 421] on div "Next slide" at bounding box center [1239, 407] width 36 height 36
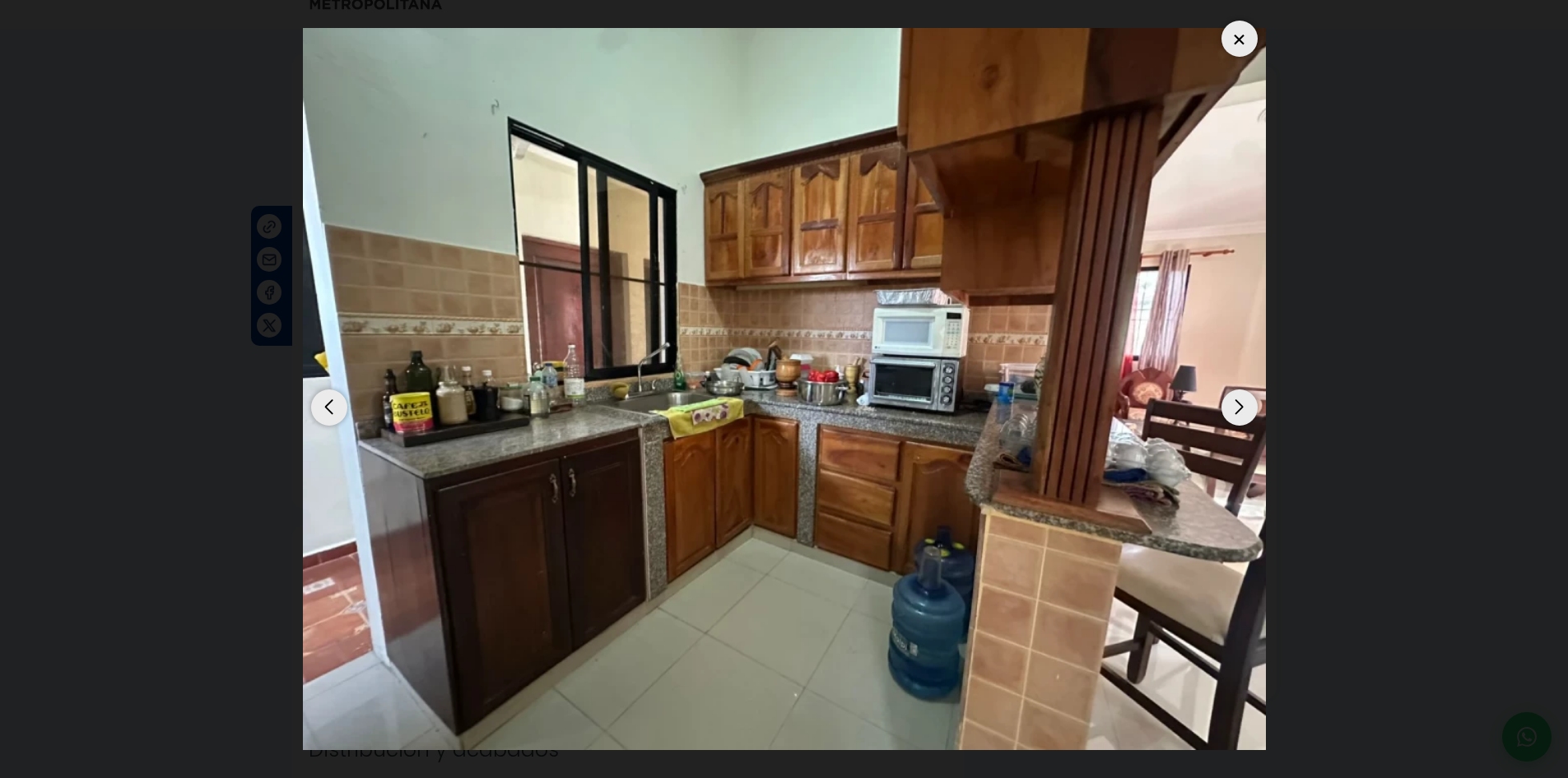
click at [1241, 421] on div "Next slide" at bounding box center [1239, 407] width 36 height 36
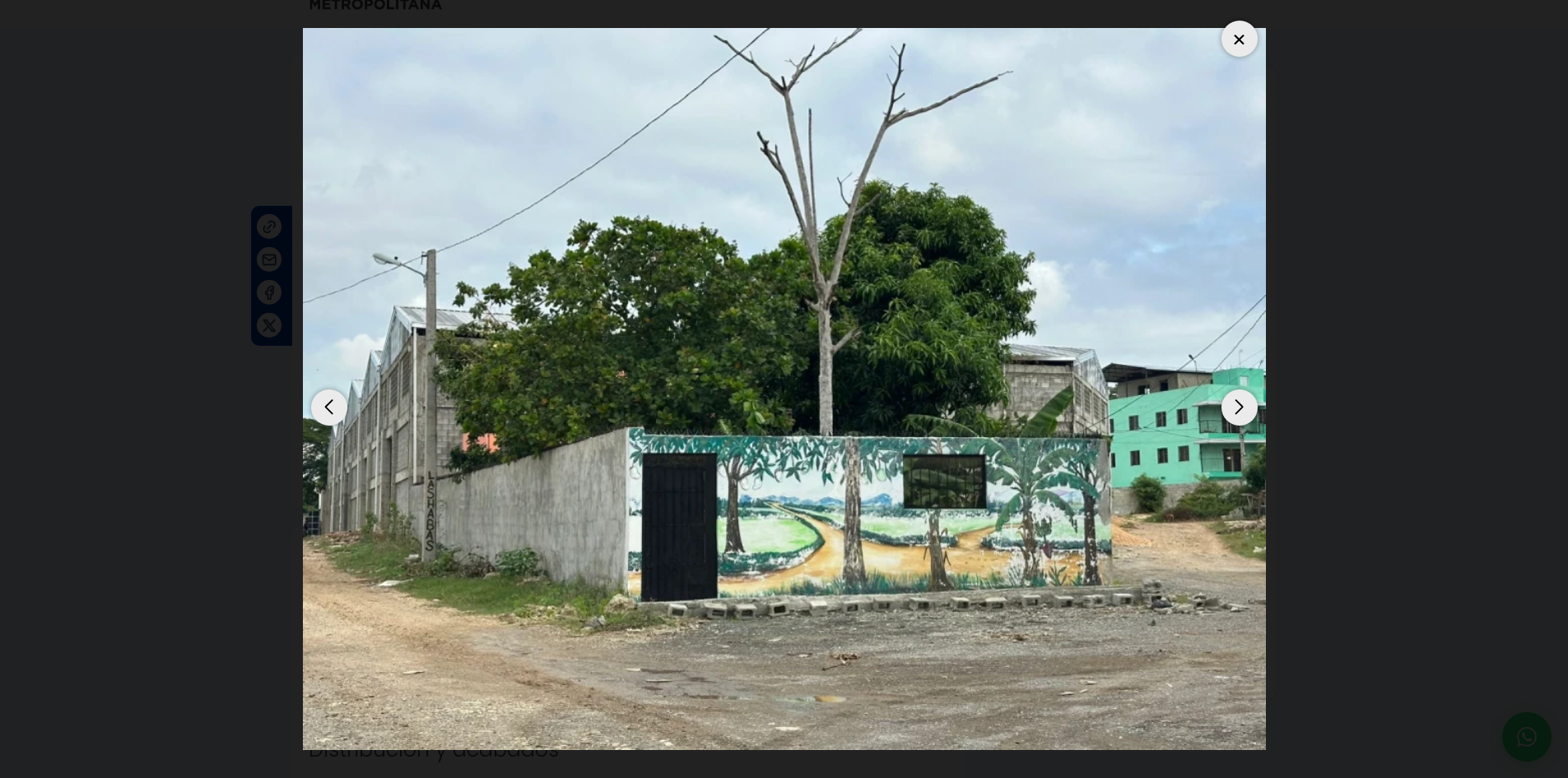
click at [1242, 421] on div "Next slide" at bounding box center [1239, 407] width 36 height 36
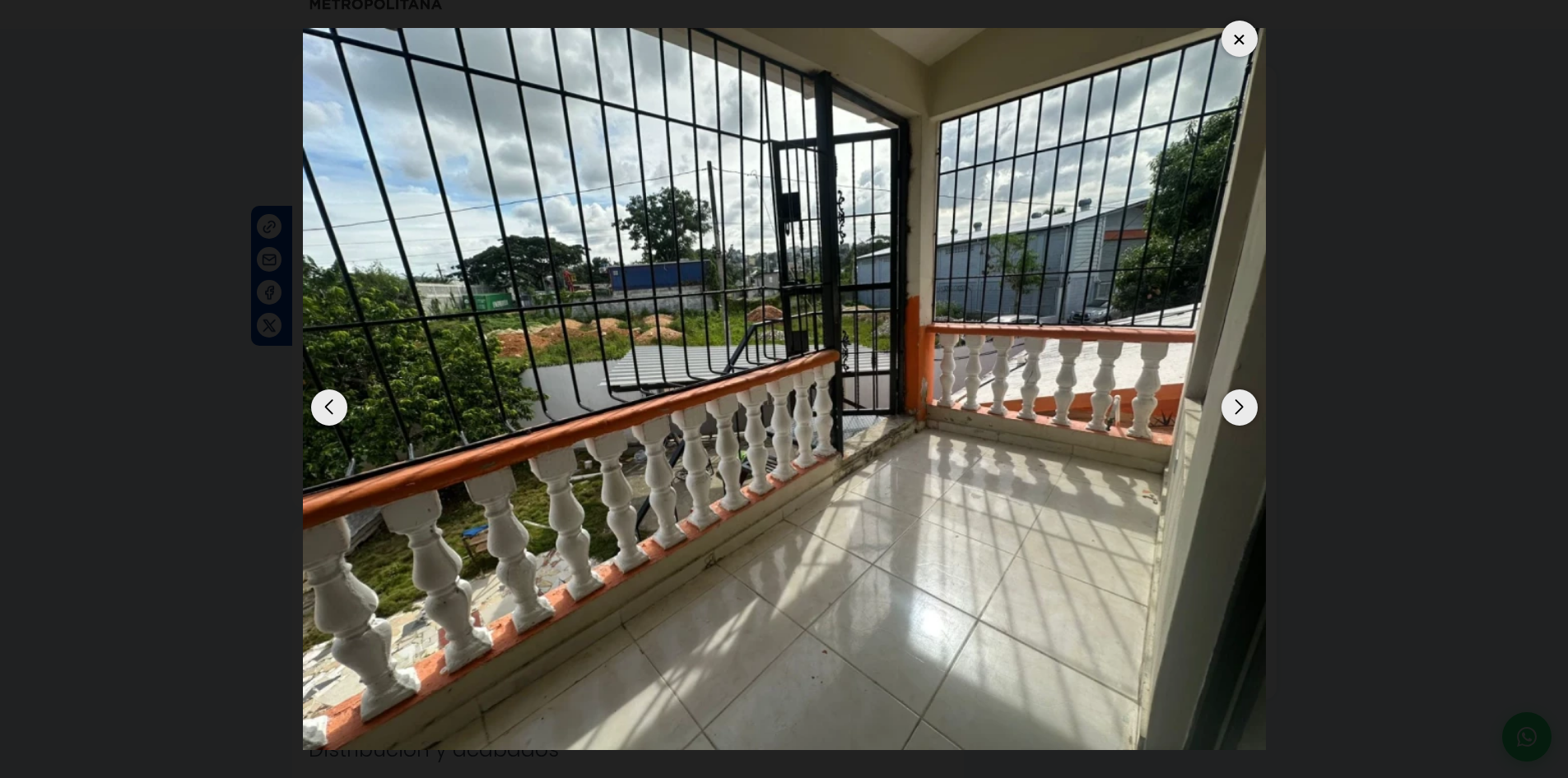
click at [1238, 422] on div "Next slide" at bounding box center [1239, 407] width 36 height 36
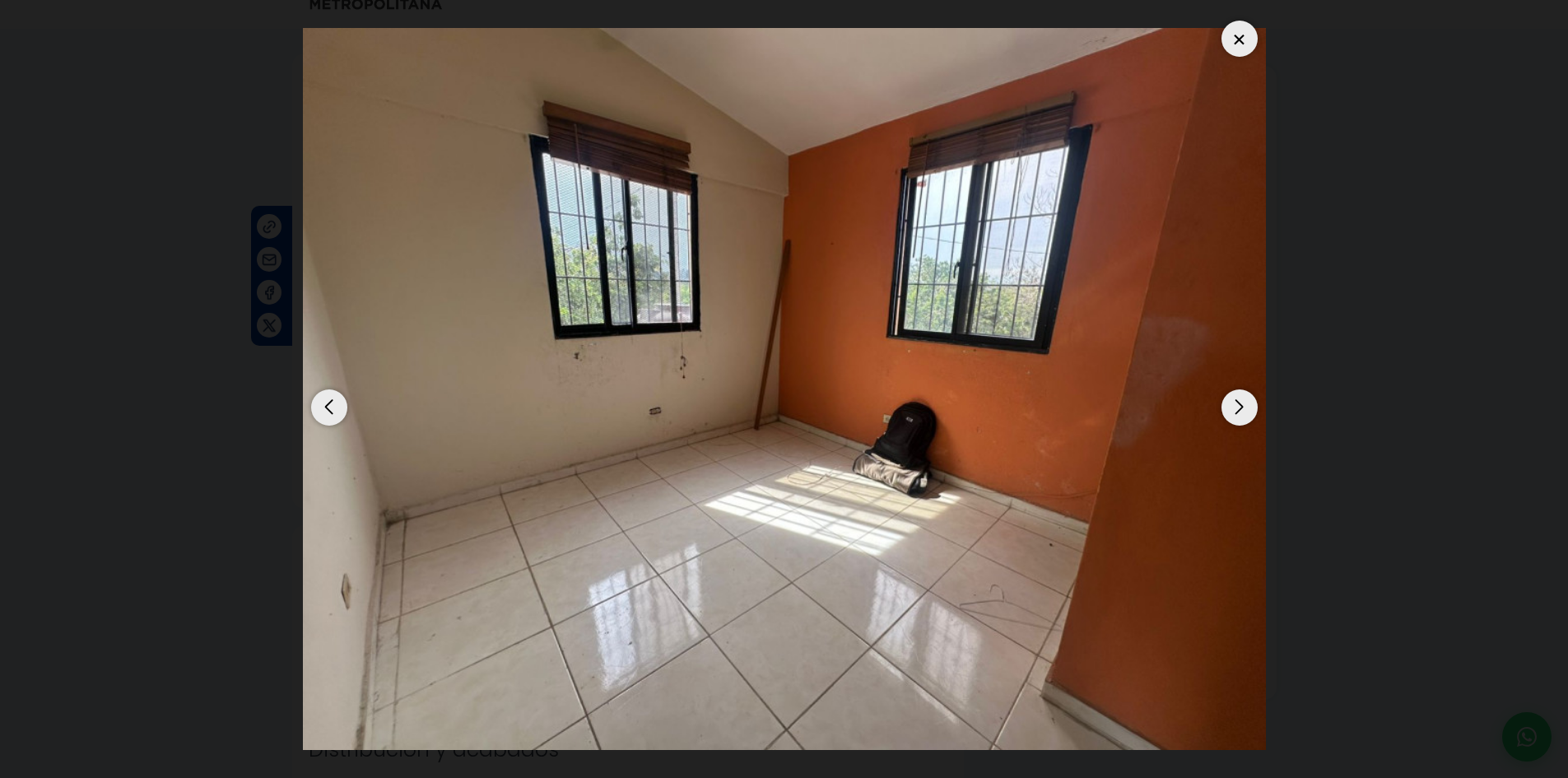
click at [1237, 421] on div "Next slide" at bounding box center [1239, 407] width 36 height 36
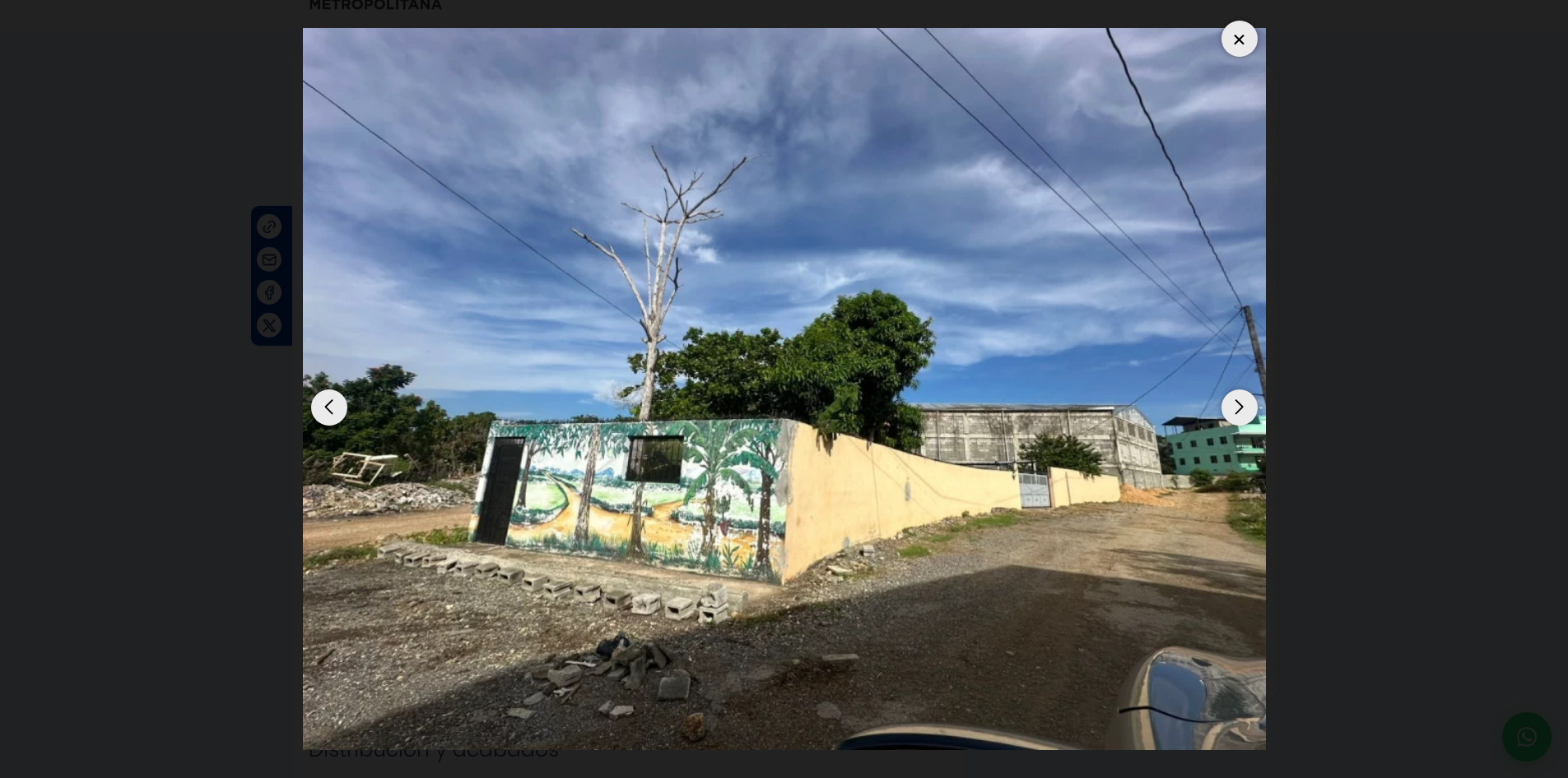
click at [1235, 35] on div at bounding box center [1239, 38] width 36 height 36
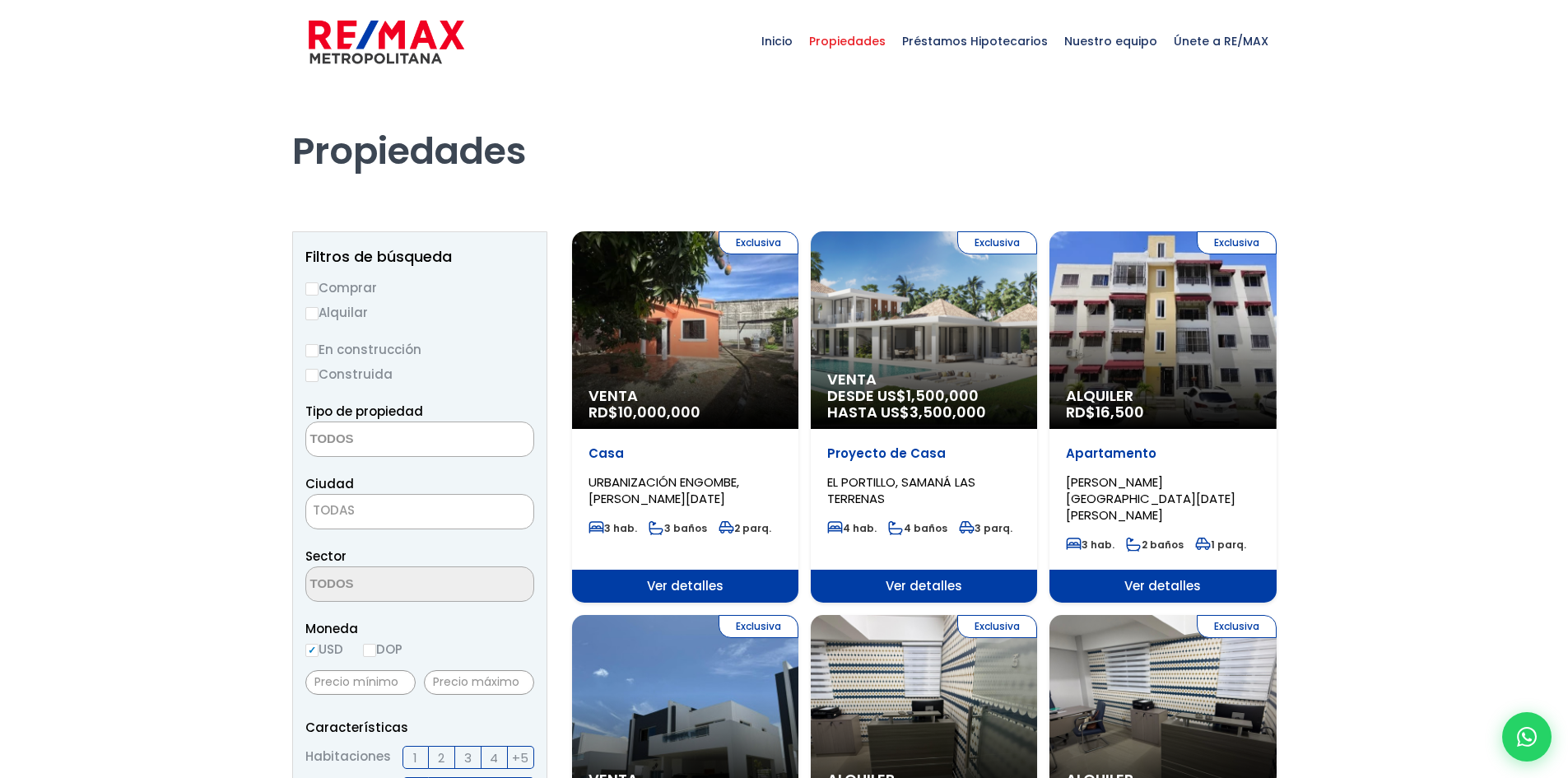
select select
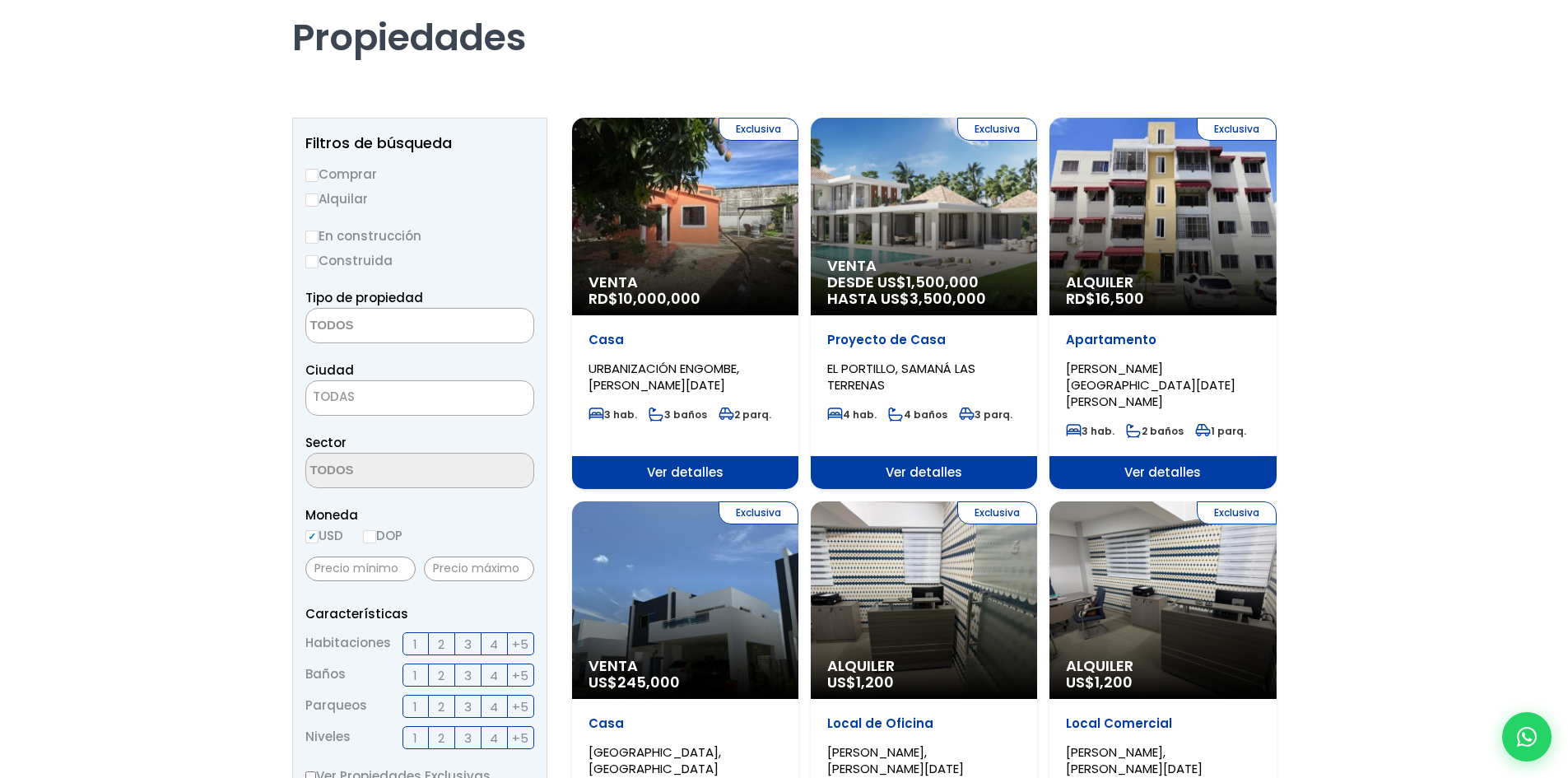
scroll to position [82, 0]
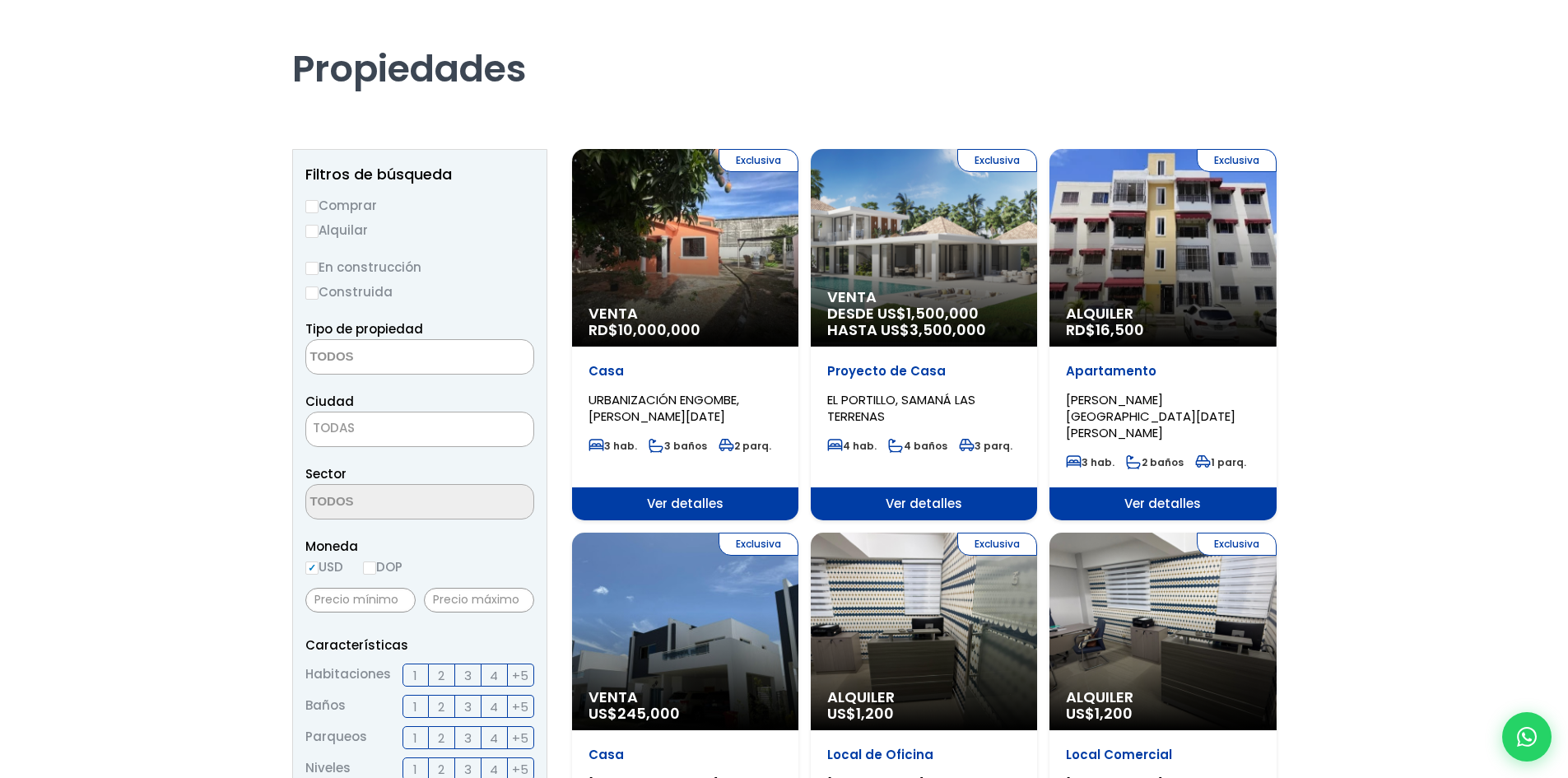
click at [311, 203] on input "Comprar" at bounding box center [311, 206] width 13 height 13
radio input "true"
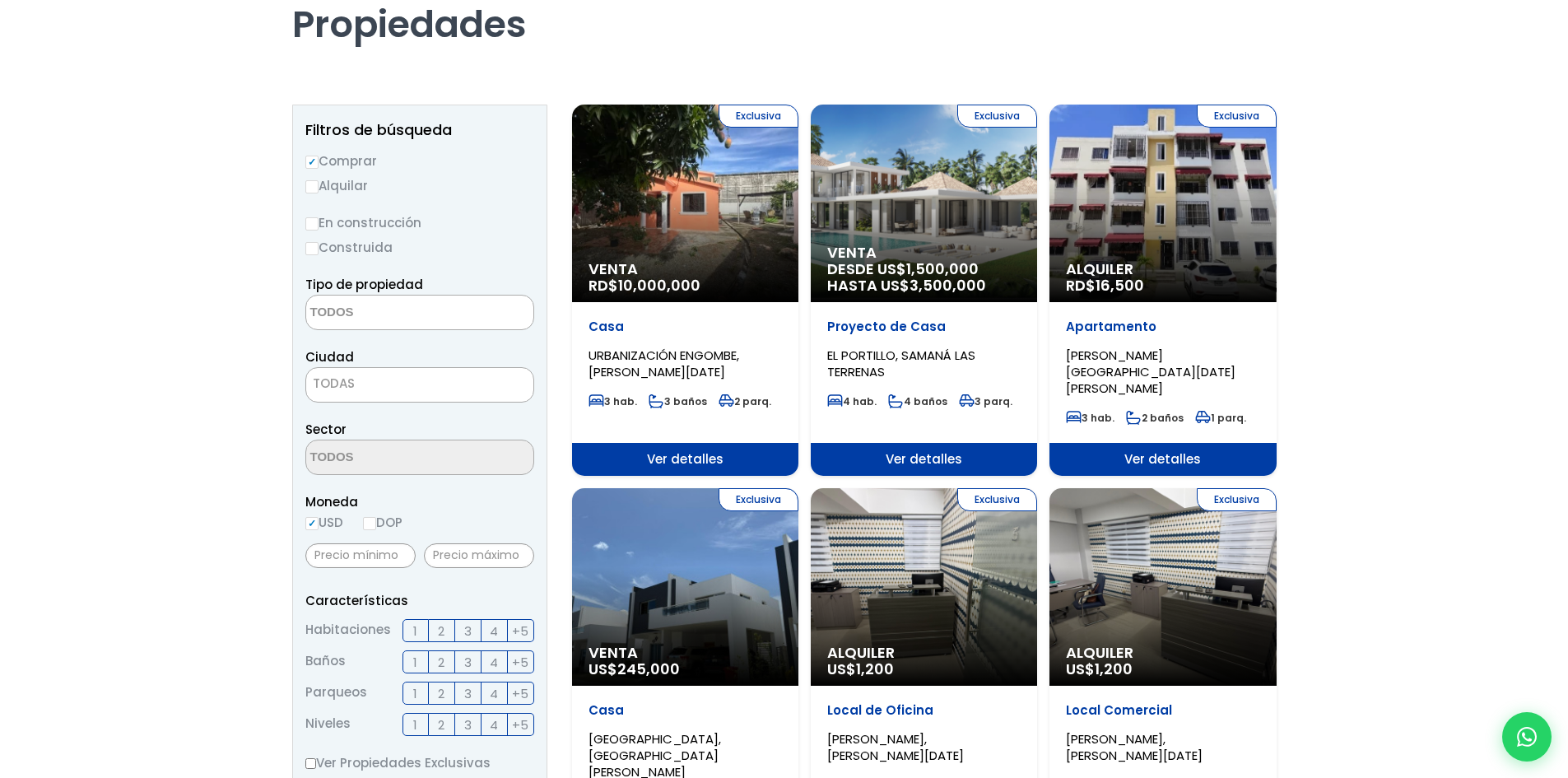
scroll to position [165, 0]
